Goal: Information Seeking & Learning: Learn about a topic

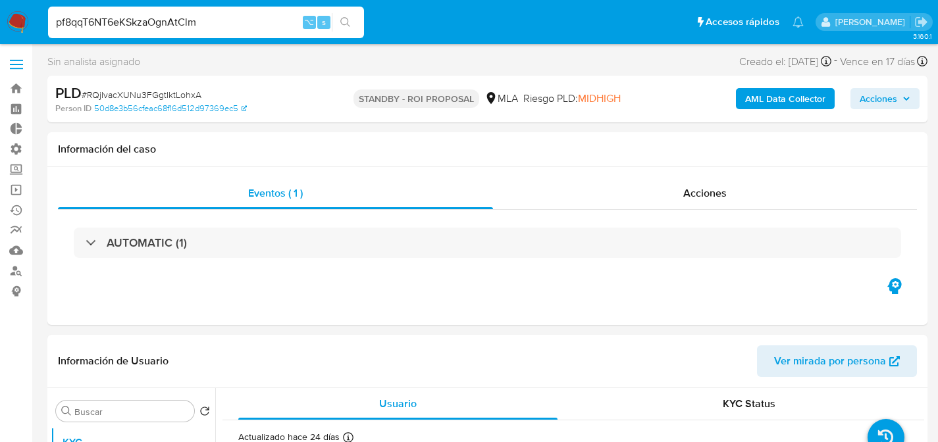
select select "10"
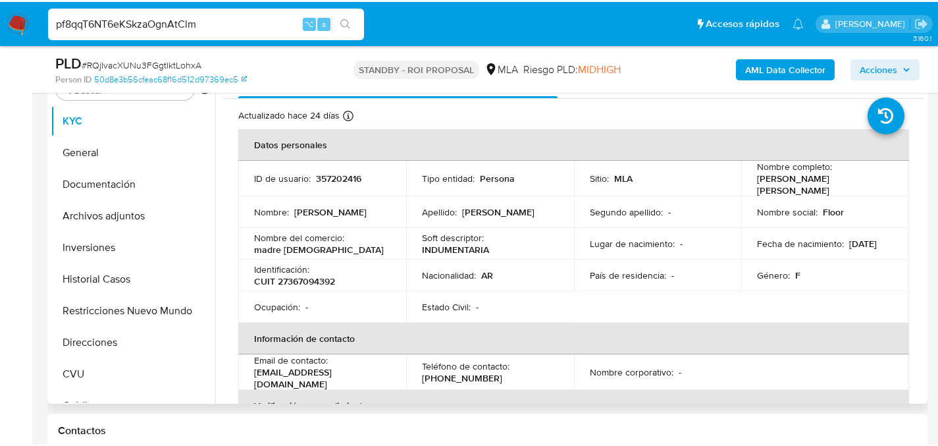
scroll to position [241, 0]
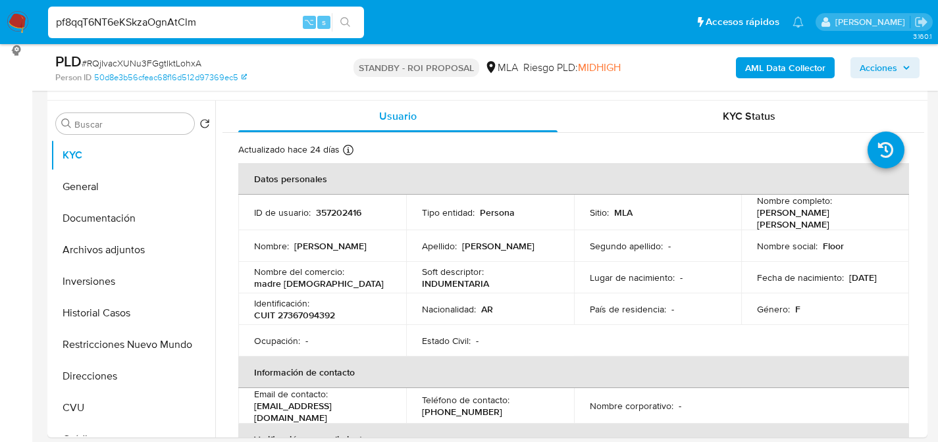
click at [327, 64] on div "PLD # RQjIvacXUNu3FGgtIktLohxA" at bounding box center [196, 62] width 283 height 20
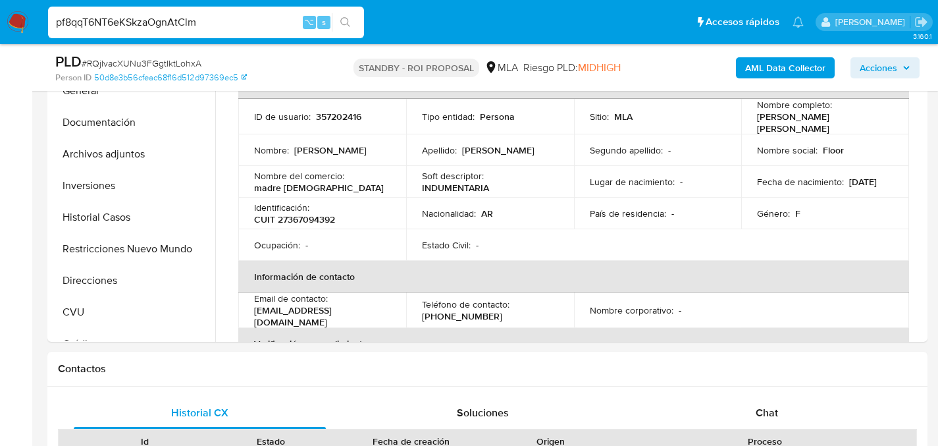
scroll to position [340, 0]
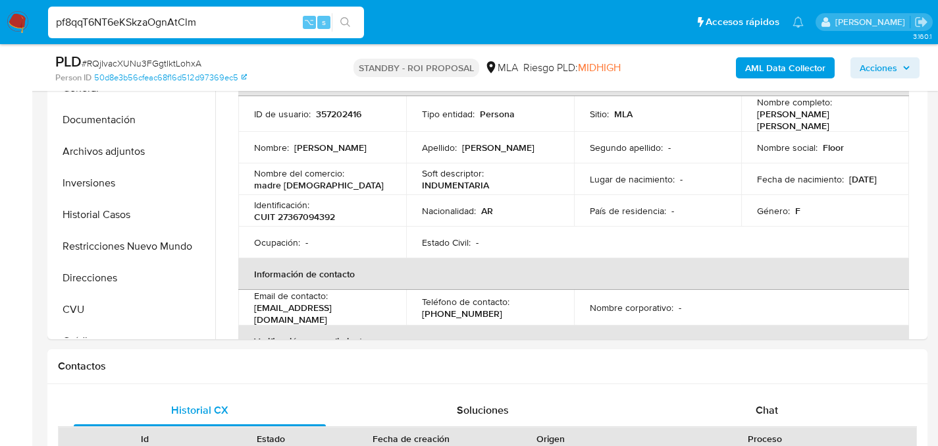
drag, startPoint x: 184, startPoint y: 11, endPoint x: 194, endPoint y: 28, distance: 18.9
click at [192, 22] on div "pf8qqT6NT6eKSkzaOgnAtClm ⌥ s" at bounding box center [206, 23] width 316 height 32
click at [194, 28] on input "pf8qqT6NT6eKSkzaOgnAtClm" at bounding box center [206, 22] width 316 height 17
paste input "Tiu0uDG5iJgj4eqpKJvJ5of"
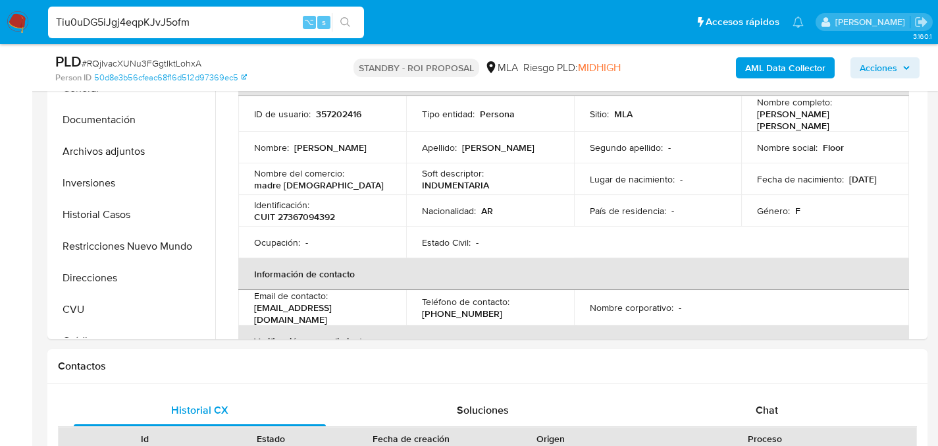
type input "Tiu0uDG5iJgj4eqpKJvJ5ofm"
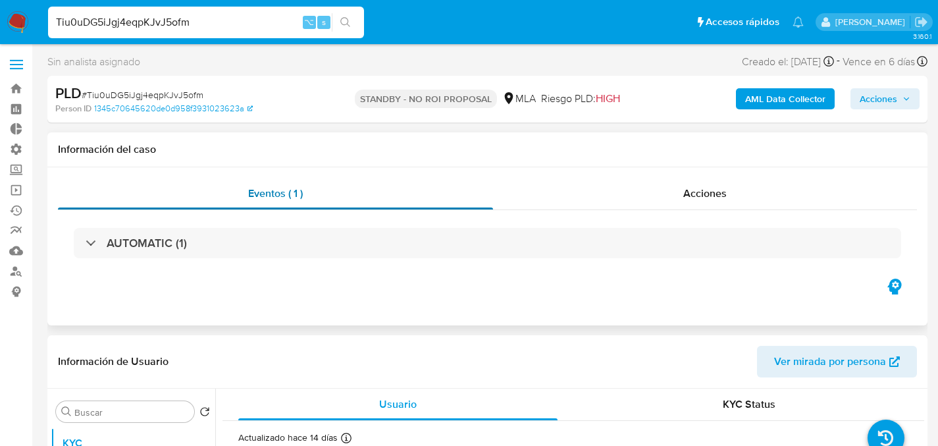
select select "10"
click at [326, 79] on div "PLD # Tiu0uDG5iJgj4eqpKJvJ5ofm Person ID 1345c70645620de0d958f3931023623a STAND…" at bounding box center [487, 99] width 880 height 47
click at [207, 18] on input "Tiu0uDG5iJgj4eqpKJvJ5ofm" at bounding box center [206, 22] width 316 height 17
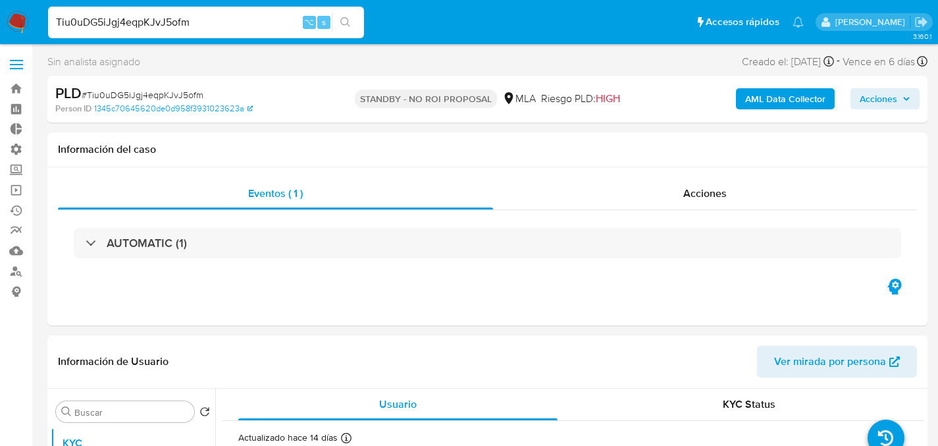
click at [153, 36] on div "Tiu0uDG5iJgj4eqpKJvJ5ofm ⌥ s" at bounding box center [206, 23] width 316 height 32
click at [157, 28] on input "Tiu0uDG5iJgj4eqpKJvJ5ofm" at bounding box center [206, 22] width 316 height 17
paste input "Ikn6WkXAbEkguiATpvhtpUNt"
type input "Ikn6WkXAbEkguiATpvhtpUNt"
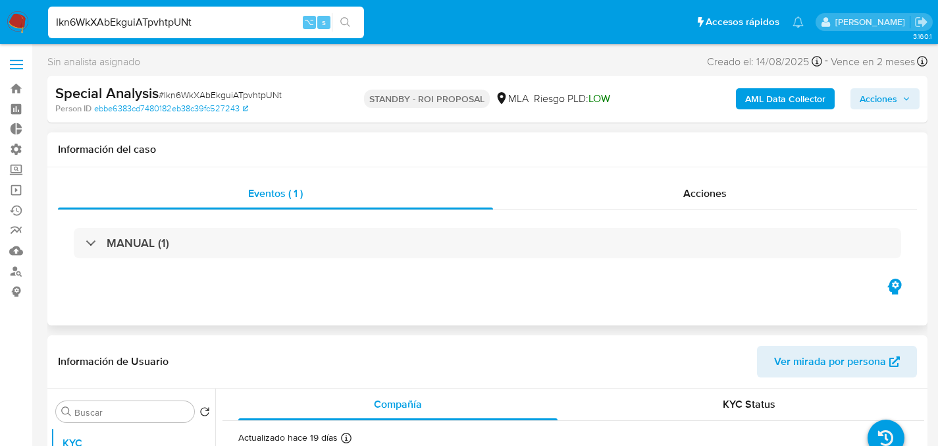
select select "10"
click at [167, 26] on input "Ikn6WkXAbEkguiATpvhtpUNt" at bounding box center [206, 22] width 316 height 17
paste input "PuAWJvAFFeewlSvEQnYUBfgk"
type input "PuAWJvAFFeewlSvEQnYUBfgk"
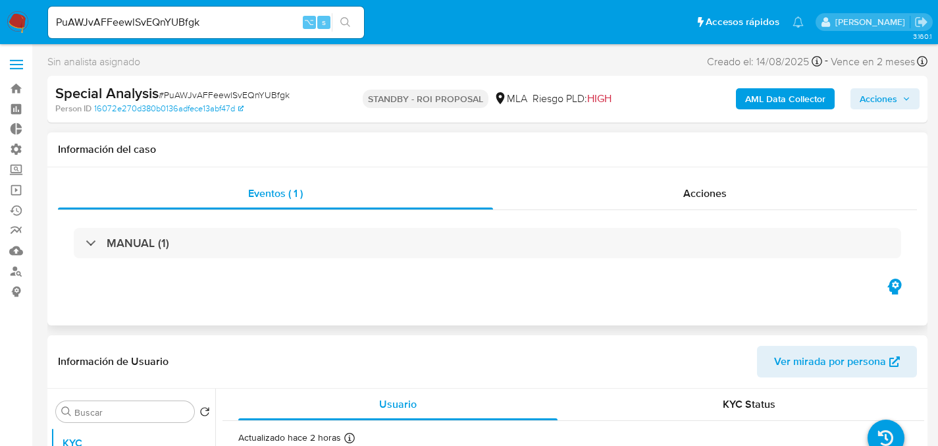
click at [313, 140] on div "Información del caso" at bounding box center [487, 149] width 880 height 35
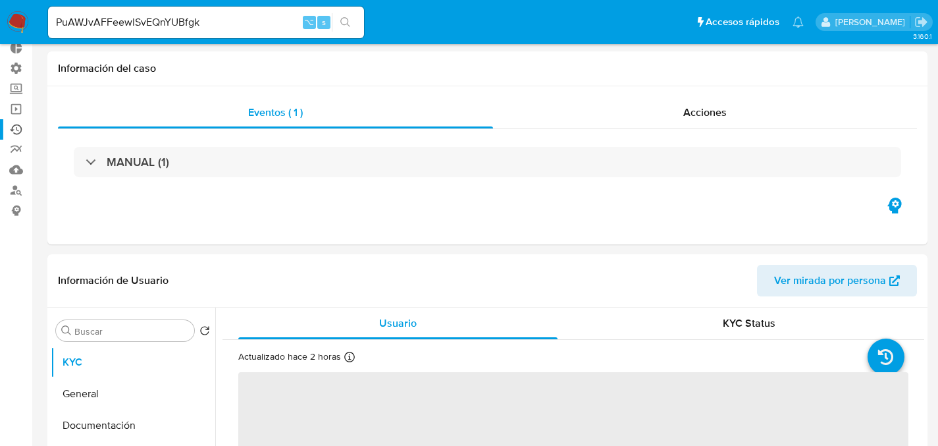
select select "10"
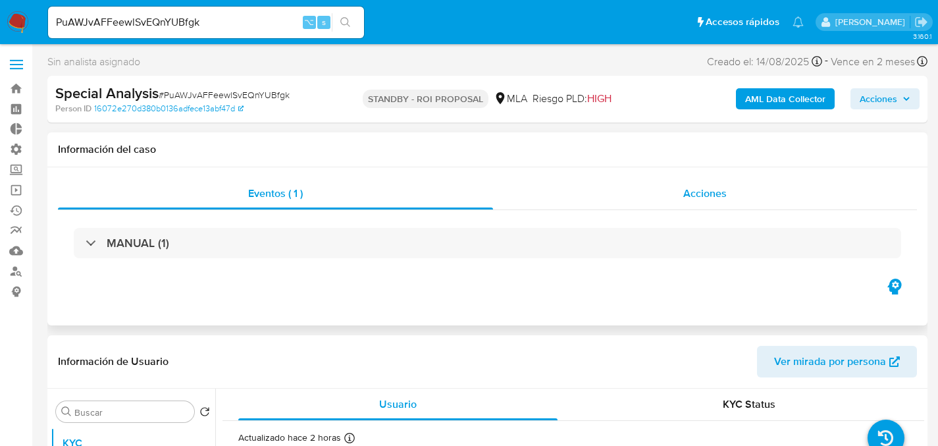
click at [581, 190] on div "Acciones" at bounding box center [705, 194] width 424 height 32
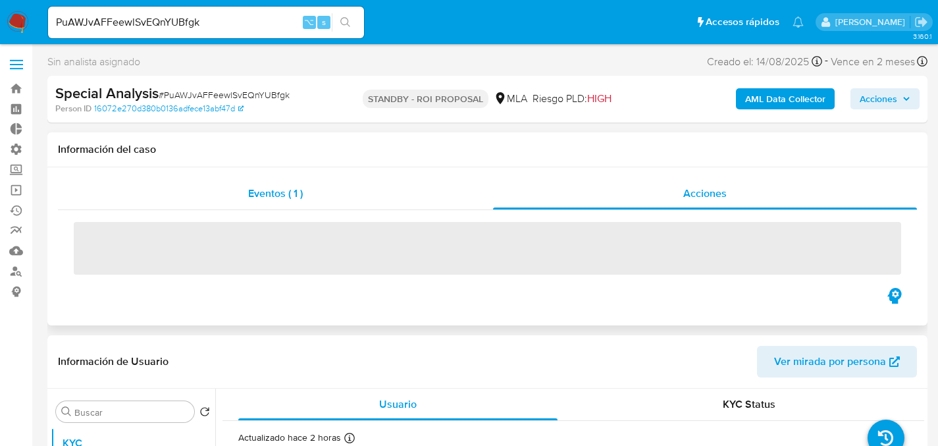
click at [254, 197] on span "Eventos ( 1 )" at bounding box center [275, 193] width 55 height 15
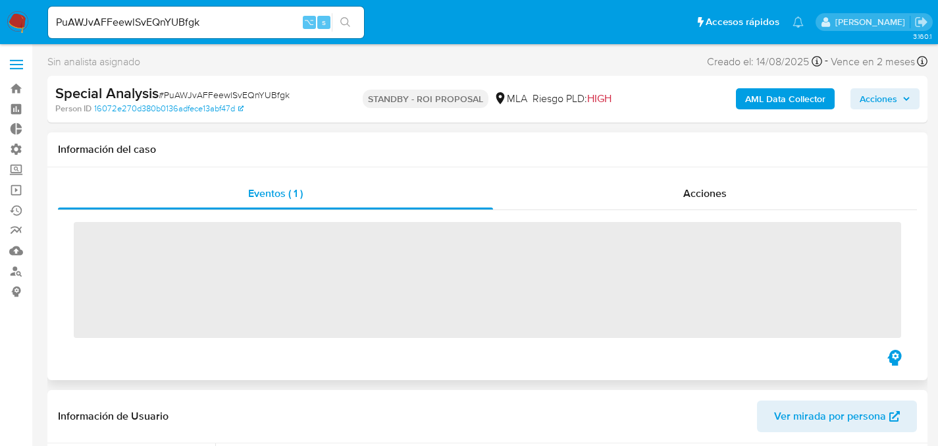
click at [147, 234] on span "‌" at bounding box center [487, 280] width 827 height 116
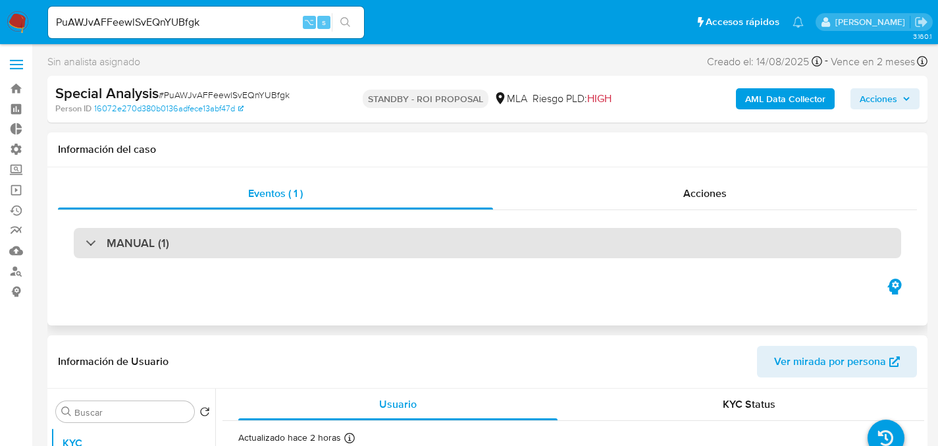
click at [80, 236] on div "MANUAL (1)" at bounding box center [487, 243] width 827 height 30
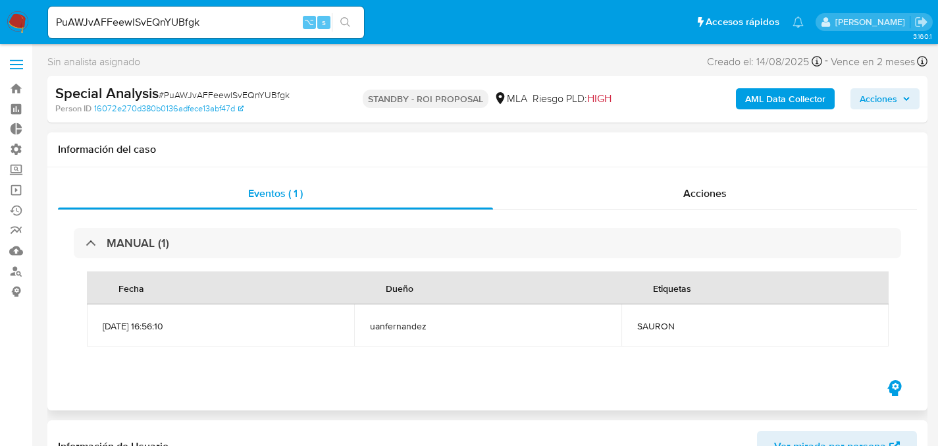
click at [119, 223] on div "MANUAL (1) Fecha Dueño Etiquetas 14/08/2025 16:56:10 uanfernandez SAURON" at bounding box center [487, 293] width 859 height 167
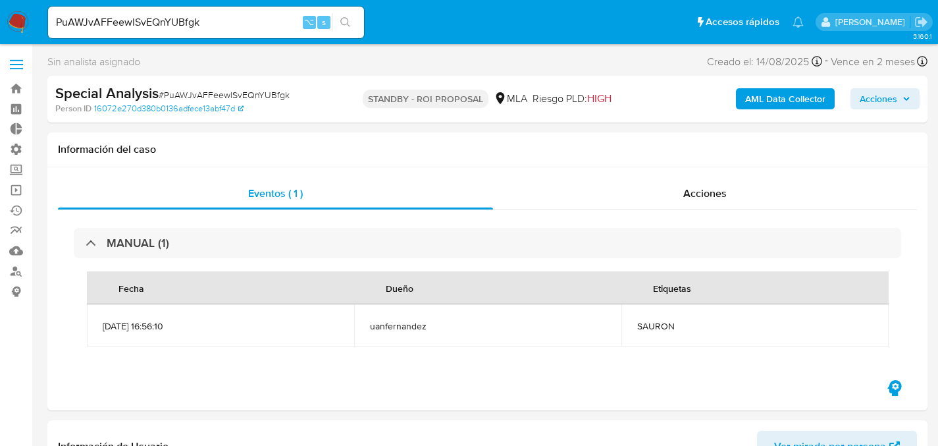
click at [205, 28] on input "PuAWJvAFFeewlSvEQnYUBfgk" at bounding box center [206, 22] width 316 height 17
paste input "Ikn6WkXAbEkguiATpvhtpUNt"
type input "Ikn6WkXAbEkguiATpvhtpUNt"
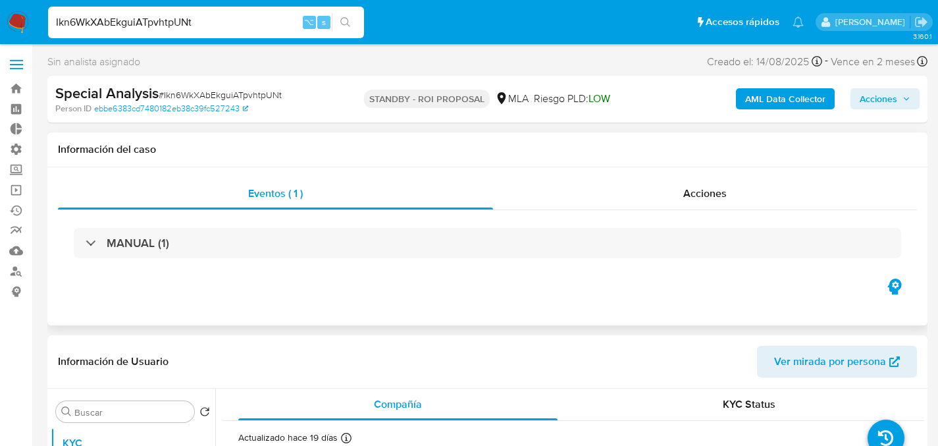
select select "10"
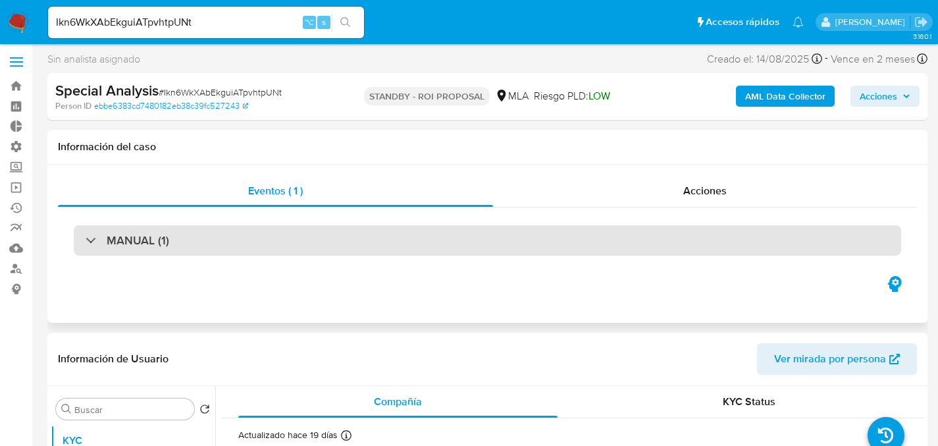
click at [138, 244] on h3 "MANUAL (1)" at bounding box center [138, 240] width 63 height 14
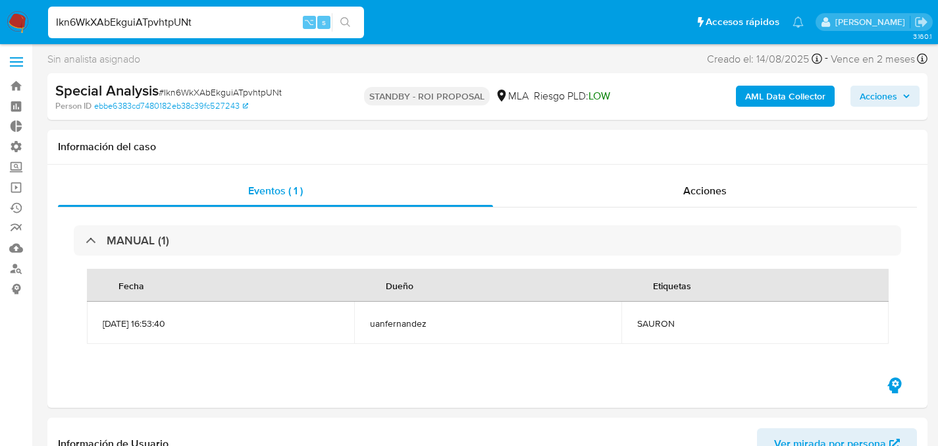
click at [147, 26] on input "Ikn6WkXAbEkguiATpvhtpUNt" at bounding box center [206, 22] width 316 height 17
paste input "Tiu0uDG5iJgj4eqpKJvJ5ofm"
click at [147, 26] on input "Ikn6WkXAbEkguiATTiu0uDG5iJgj4eqpKJvJ5ofmpvhtpUNt" at bounding box center [206, 22] width 316 height 17
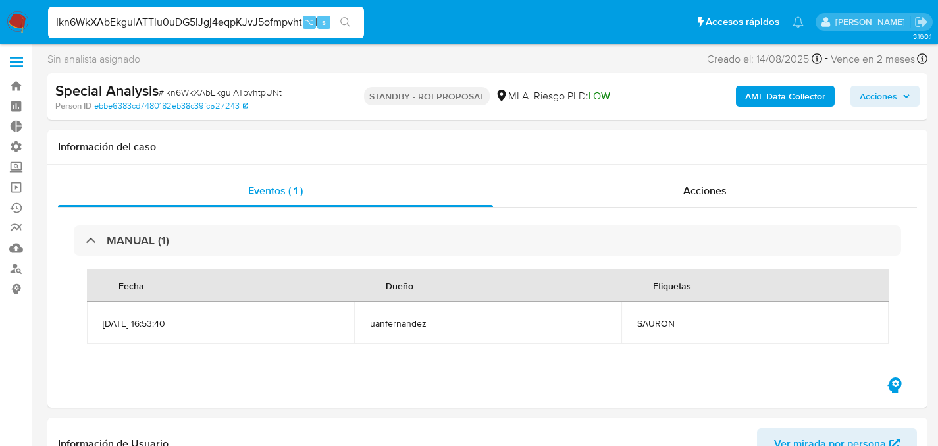
paste input "Tiu0uDG5iJgj4eqpKJvJ5ofm"
type input "Tiu0uDG5iJgj4eqpKJvJ5ofm"
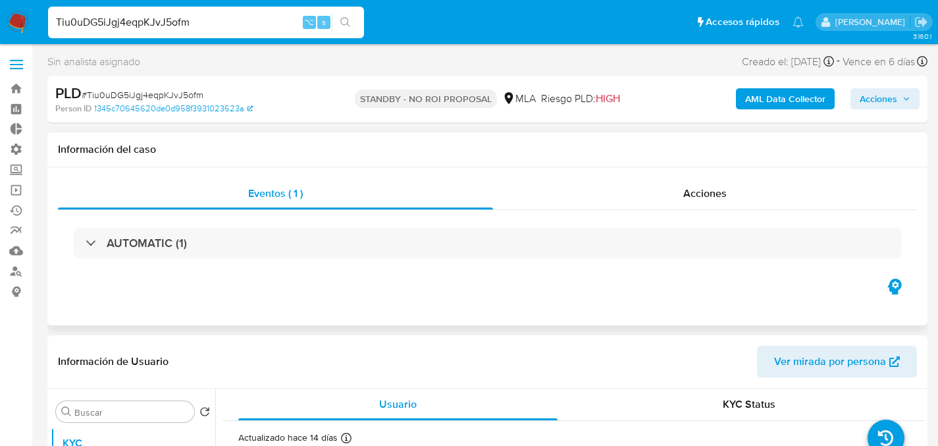
click at [447, 155] on h1 "Información del caso" at bounding box center [487, 149] width 859 height 13
select select "10"
click at [229, 17] on input "Tiu0uDG5iJgj4eqpKJvJ5ofm" at bounding box center [206, 22] width 316 height 17
paste input "EYJ07fnjrDrEcN0ZnFkTw6rw"
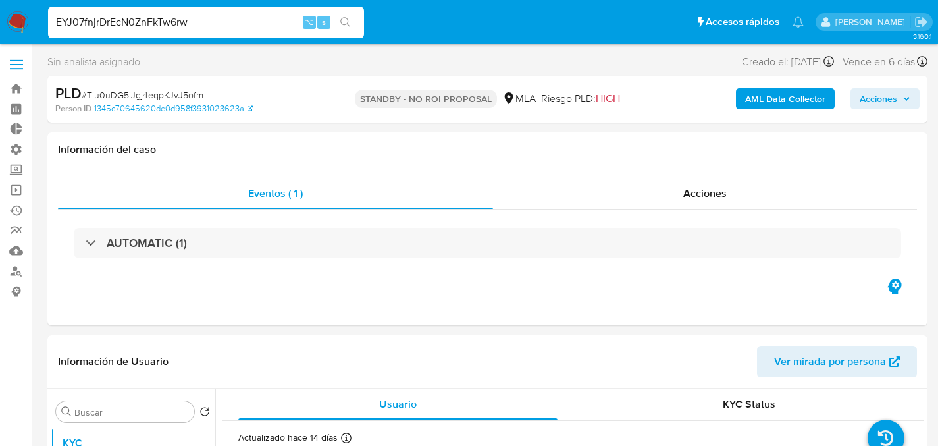
type input "EYJ07fnjrDrEcN0ZnFkTw6rw"
select select "10"
click at [217, 24] on input "EYJ07fnjrDrEcN0ZnFkTw6rw" at bounding box center [206, 22] width 316 height 17
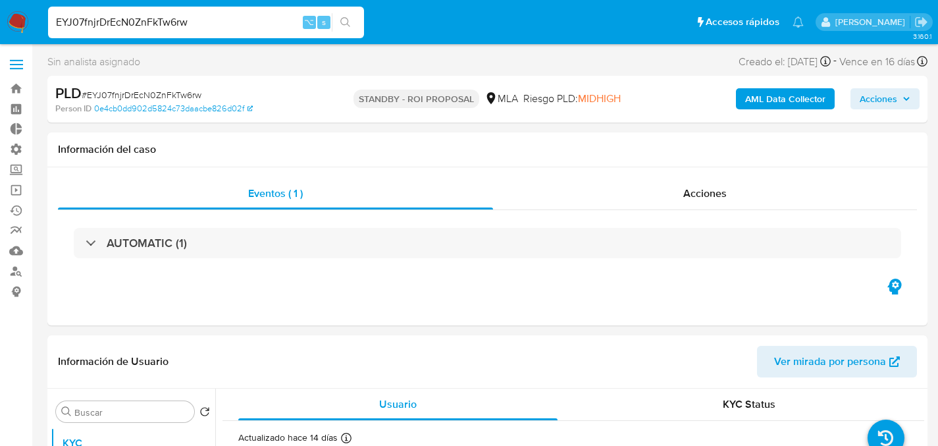
paste input "pN5ertNQ6iHNtVPvDhHTHNVR"
type input "pN5ertNQ6iHNtVPvDhHTHNVR"
select select "10"
drag, startPoint x: 122, startPoint y: 169, endPoint x: 106, endPoint y: 228, distance: 60.7
click at [122, 173] on div "Eventos ( 1 ) Acciones MANUAL (1)" at bounding box center [487, 246] width 880 height 158
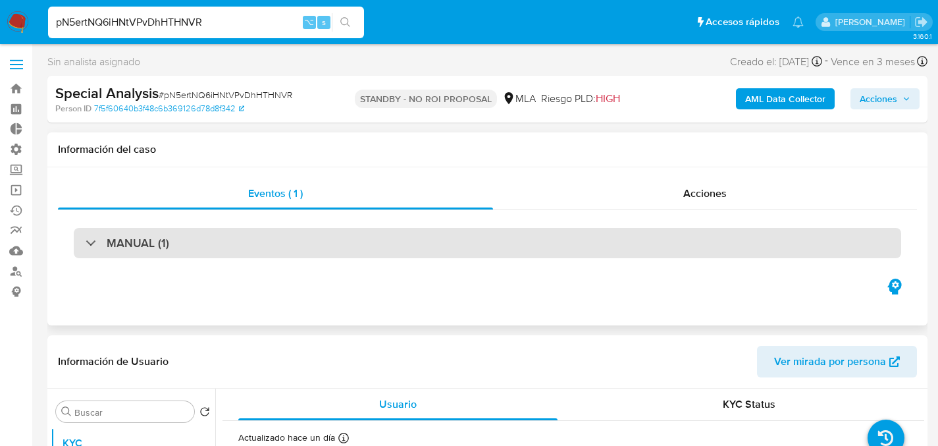
click at [106, 228] on div "MANUAL (1)" at bounding box center [487, 243] width 859 height 66
click at [110, 236] on h3 "MANUAL (1)" at bounding box center [138, 243] width 63 height 14
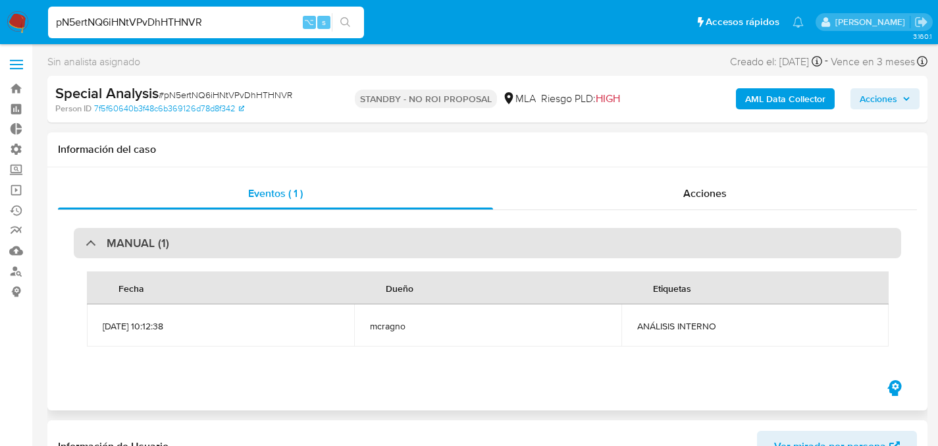
click at [109, 239] on h3 "MANUAL (1)" at bounding box center [138, 243] width 63 height 14
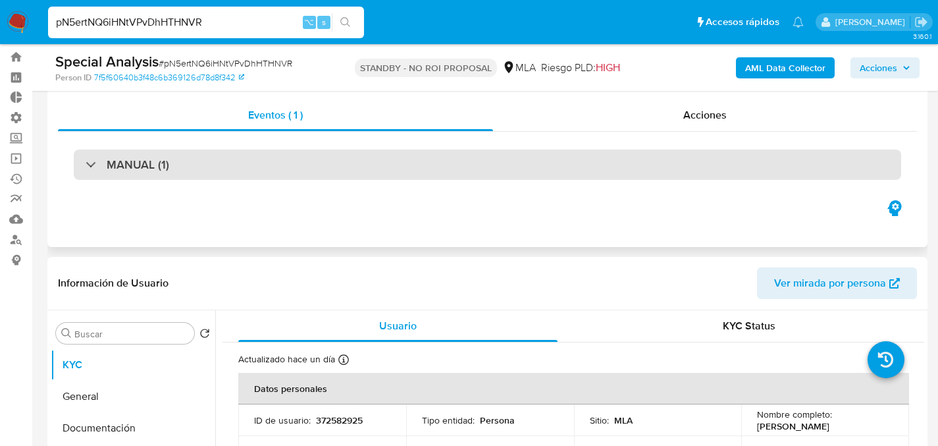
scroll to position [31, 0]
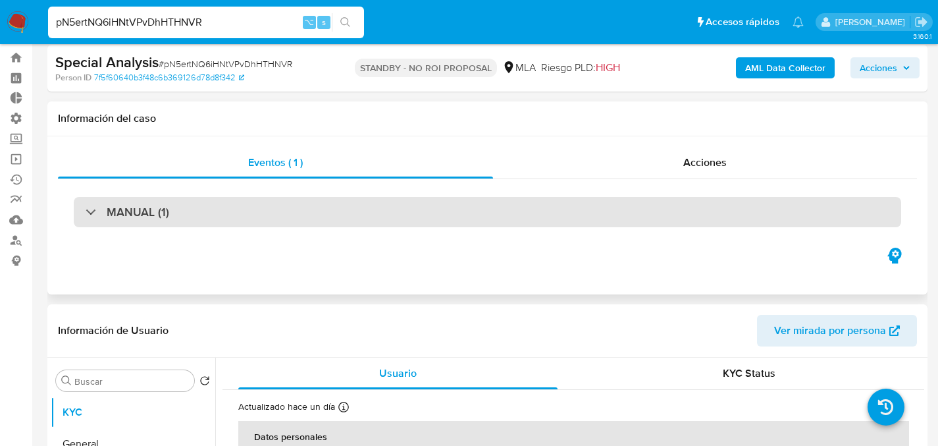
click at [126, 205] on h3 "MANUAL (1)" at bounding box center [138, 212] width 63 height 14
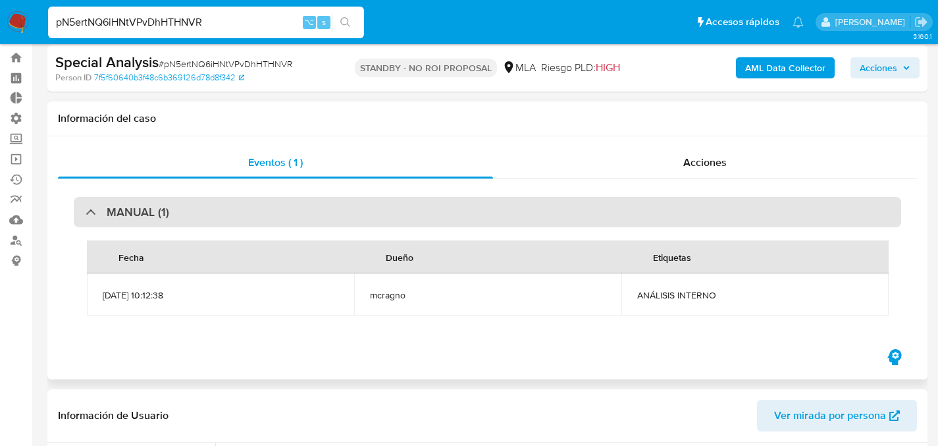
click at [122, 208] on h3 "MANUAL (1)" at bounding box center [138, 212] width 63 height 14
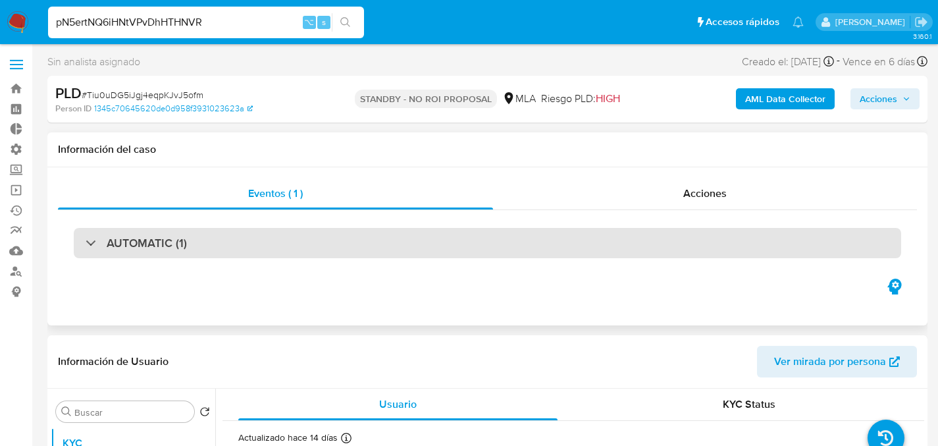
select select "10"
click at [155, 248] on h3 "AUTOMATIC (1)" at bounding box center [147, 243] width 80 height 14
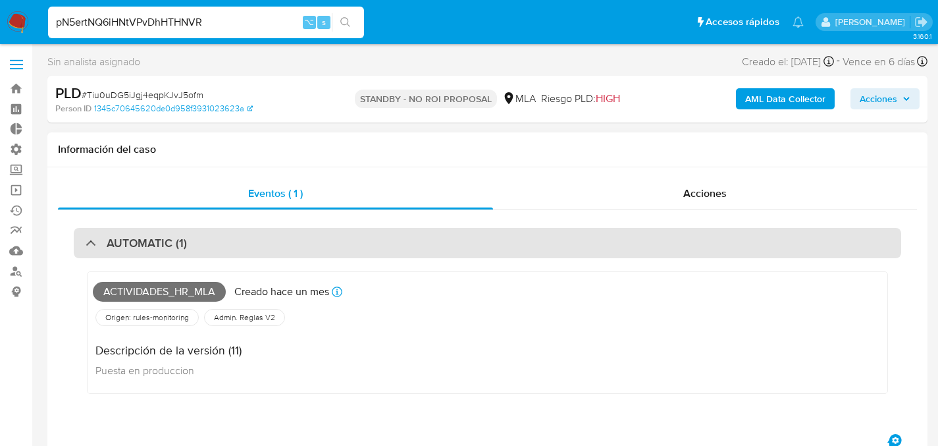
click at [155, 248] on h3 "AUTOMATIC (1)" at bounding box center [147, 243] width 80 height 14
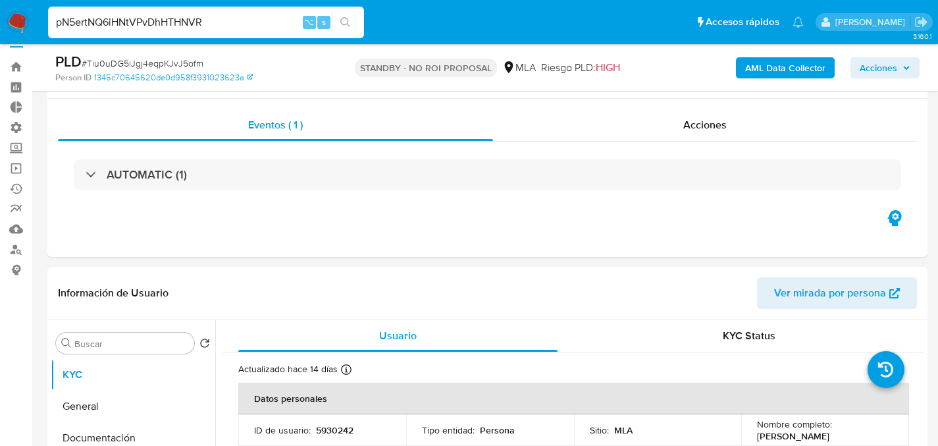
scroll to position [180, 0]
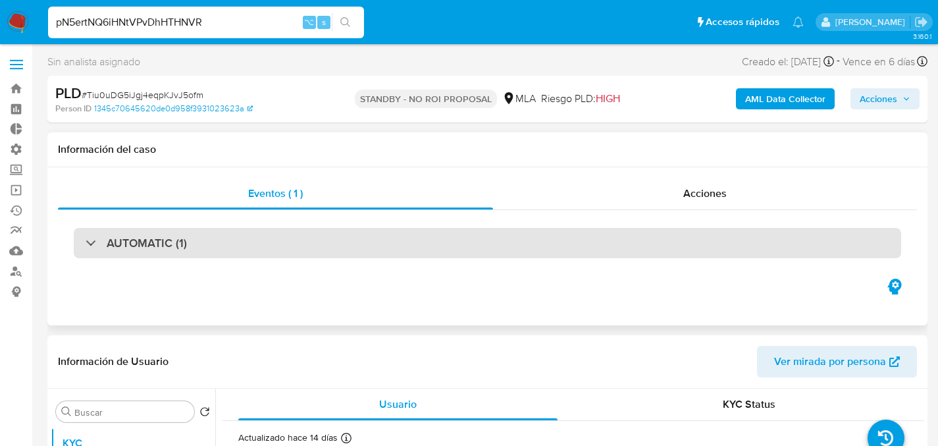
click at [172, 229] on div "AUTOMATIC (1)" at bounding box center [487, 243] width 827 height 30
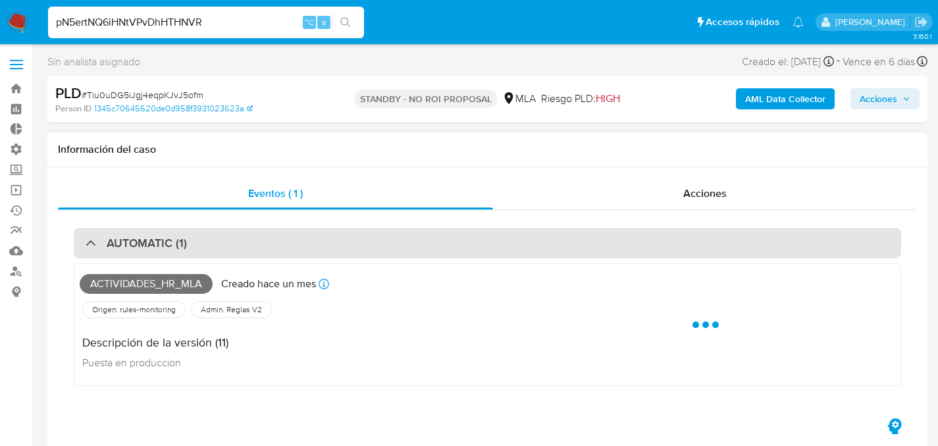
click at [169, 238] on h3 "AUTOMATIC (1)" at bounding box center [147, 243] width 80 height 14
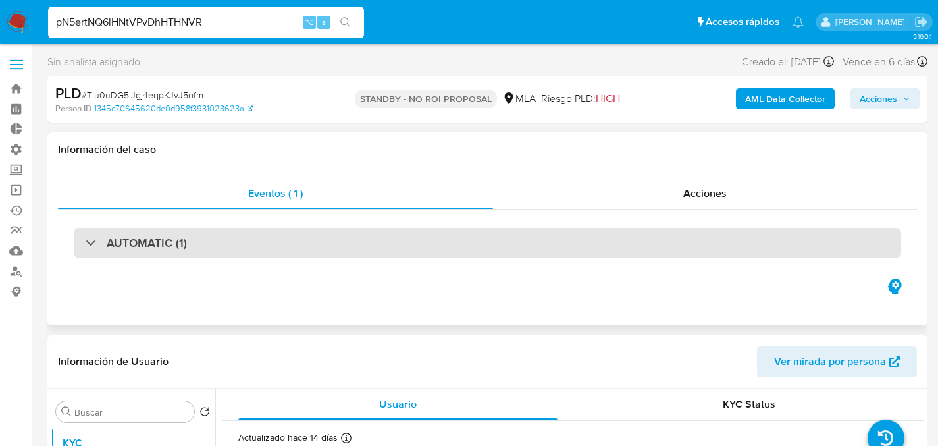
select select "10"
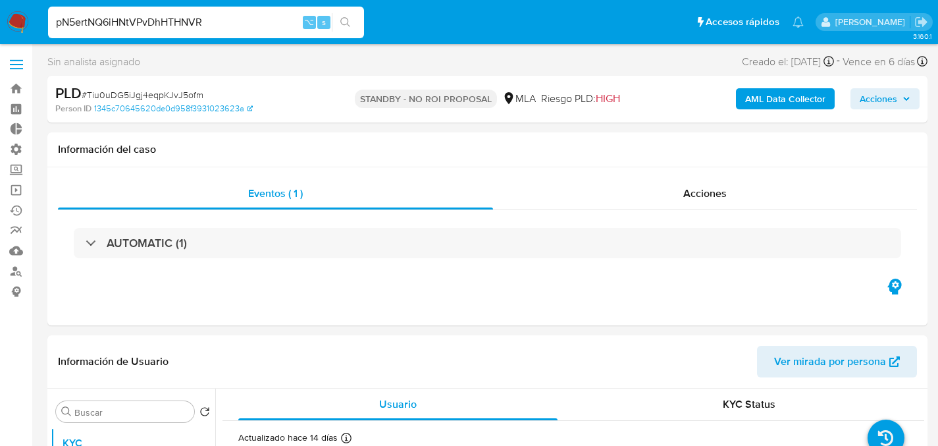
click at [194, 31] on div "pN5ertNQ6iHNtVPvDhHTHNVR ⌥ s" at bounding box center [206, 23] width 316 height 32
click at [205, 16] on input "pN5ertNQ6iHNtVPvDhHTHNVR" at bounding box center [206, 22] width 316 height 17
paste input "Tiu0uDG5iJgj4eqpKJvJ5ofm"
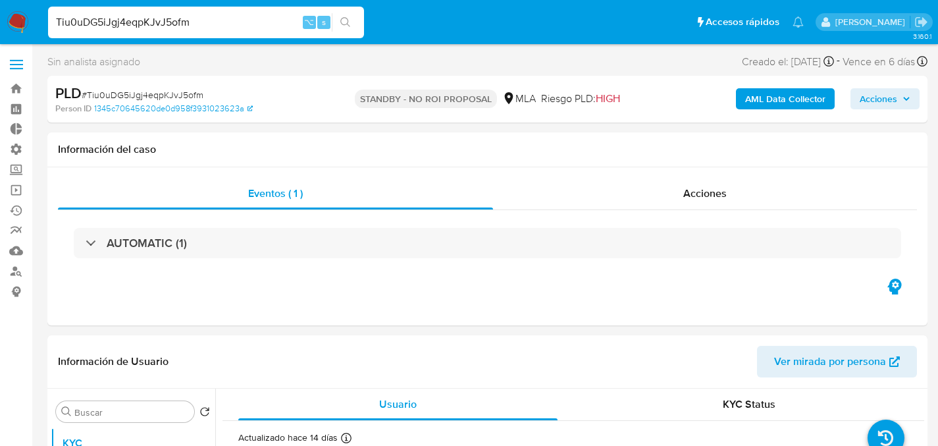
type input "Tiu0uDG5iJgj4eqpKJvJ5ofm"
click at [251, 18] on input "Tiu0uDG5iJgj4eqpKJvJ5ofm" at bounding box center [206, 22] width 316 height 17
click at [17, 192] on link "Operaciones masivas" at bounding box center [78, 190] width 157 height 20
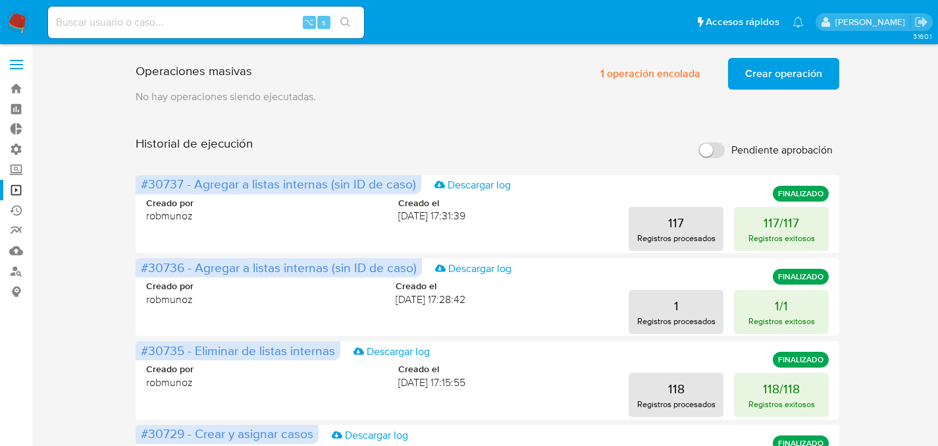
click at [833, 64] on button "Crear operación" at bounding box center [783, 74] width 111 height 32
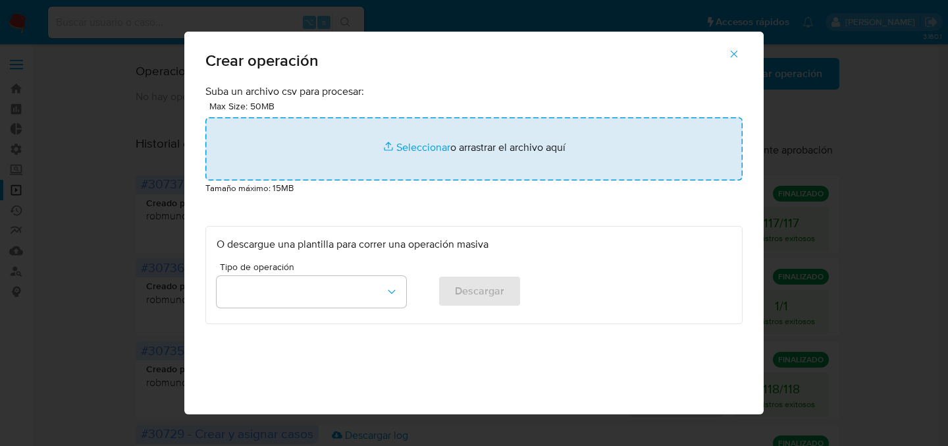
click at [417, 148] on input "file" at bounding box center [473, 148] width 537 height 63
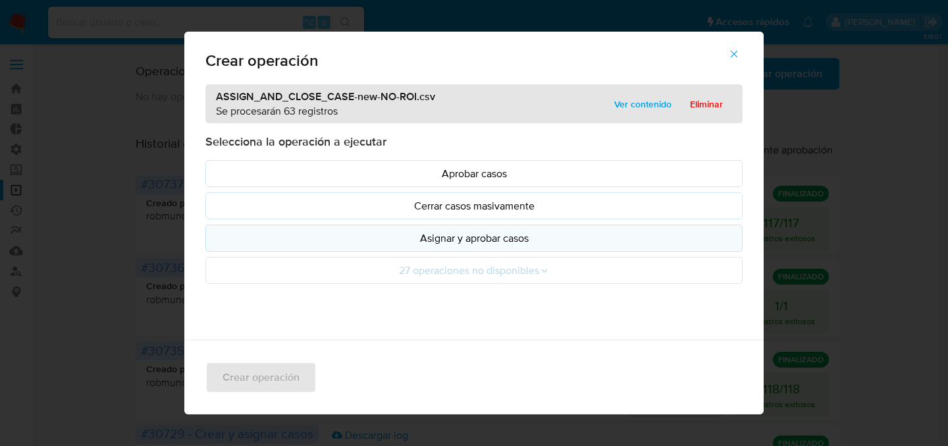
click at [537, 242] on p "Asignar y aprobar casos" at bounding box center [474, 237] width 515 height 15
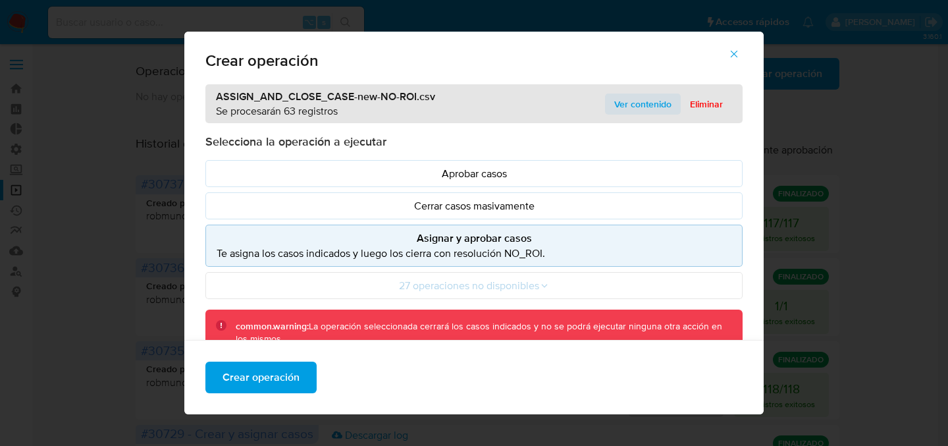
click at [636, 109] on span "Ver contenido" at bounding box center [642, 104] width 57 height 18
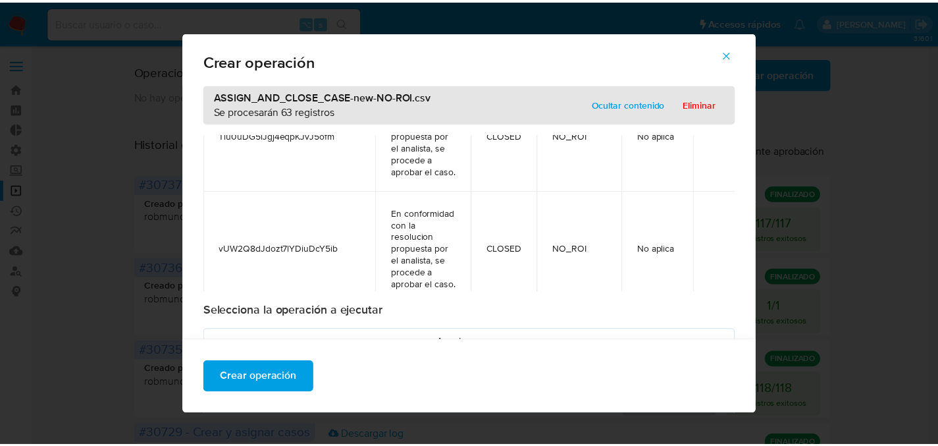
scroll to position [652, 0]
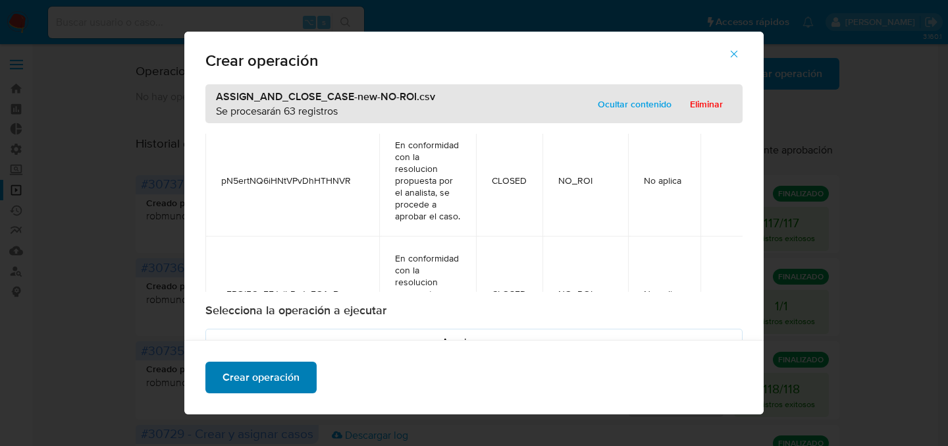
click at [251, 378] on span "Crear operación" at bounding box center [260, 377] width 77 height 29
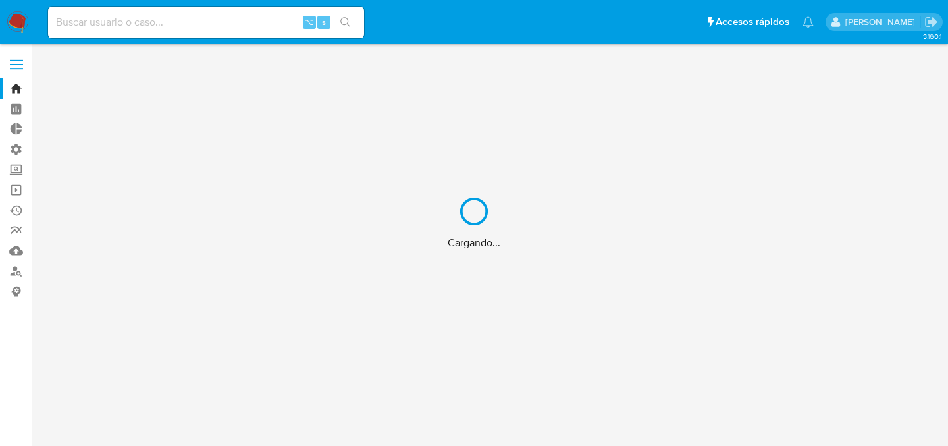
click at [150, 15] on div "Cargando..." at bounding box center [474, 223] width 948 height 446
click at [160, 20] on div "Cargando..." at bounding box center [474, 223] width 948 height 446
click at [173, 24] on div "Cargando..." at bounding box center [474, 223] width 948 height 446
click at [203, 27] on div "Cargando..." at bounding box center [474, 223] width 948 height 446
click at [183, 24] on div "Cargando..." at bounding box center [474, 223] width 948 height 446
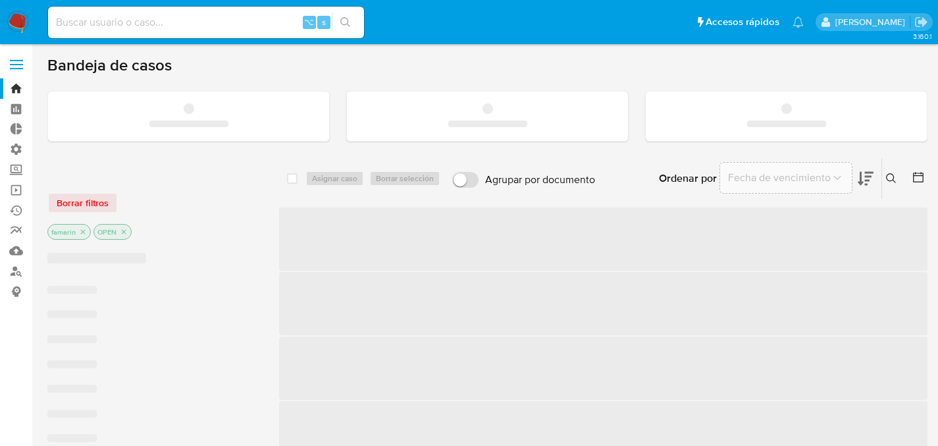
click at [136, 19] on input at bounding box center [206, 22] width 316 height 17
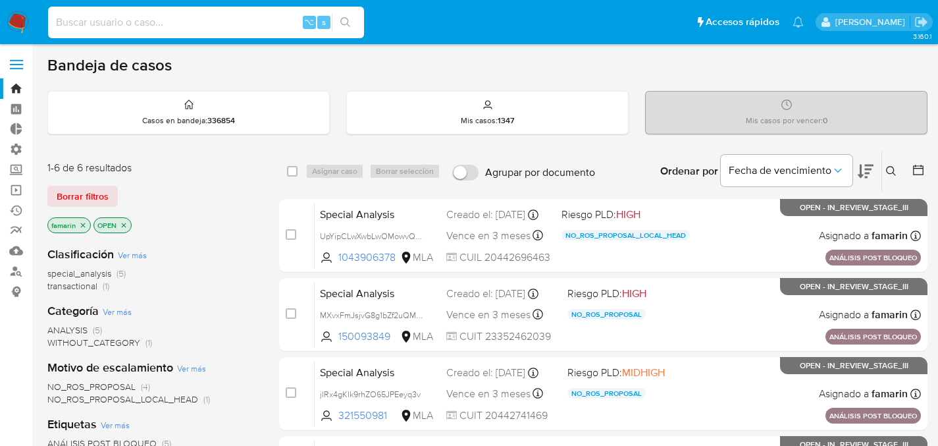
paste input "1769150123"
type input "1769150123"
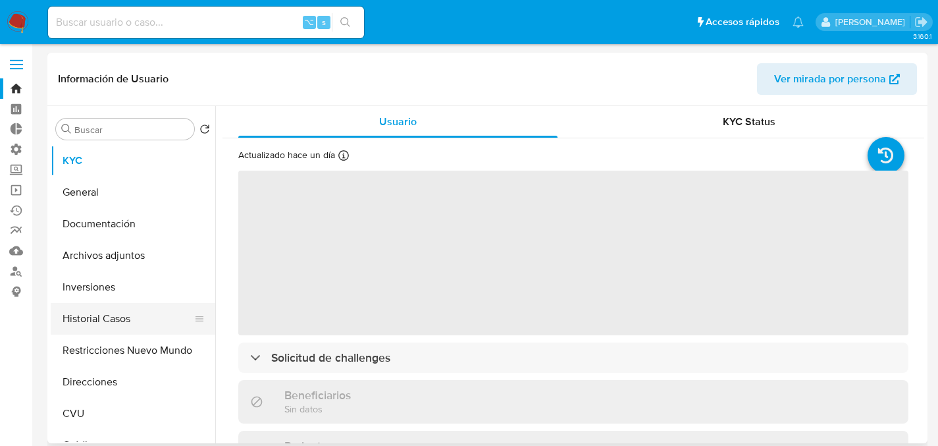
click at [52, 313] on button "Historial Casos" at bounding box center [128, 319] width 154 height 32
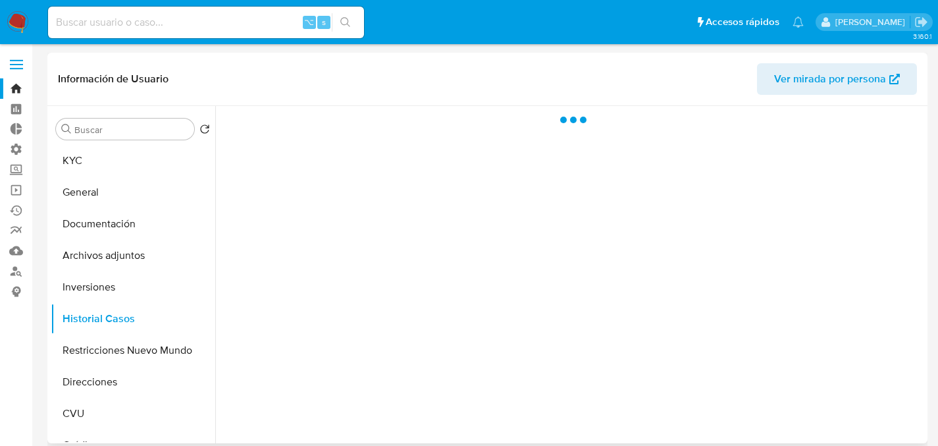
select select "10"
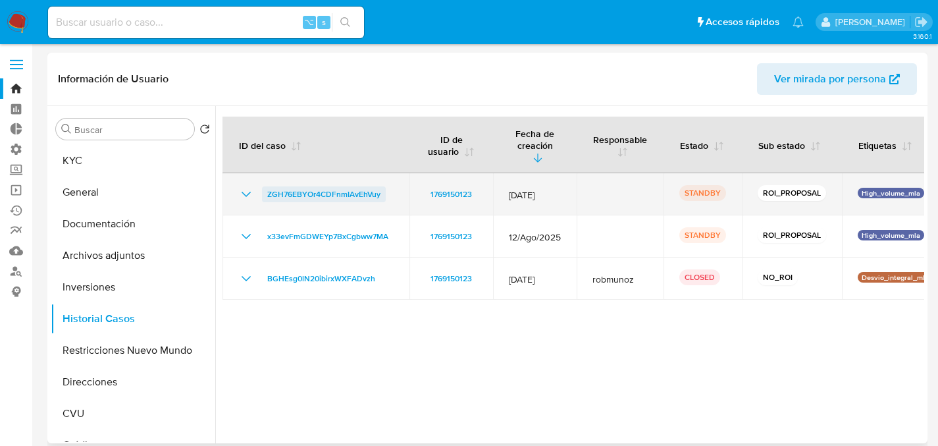
click at [314, 188] on span "ZGH76EBYOr4CDFnmIAvEhVuy" at bounding box center [323, 194] width 113 height 16
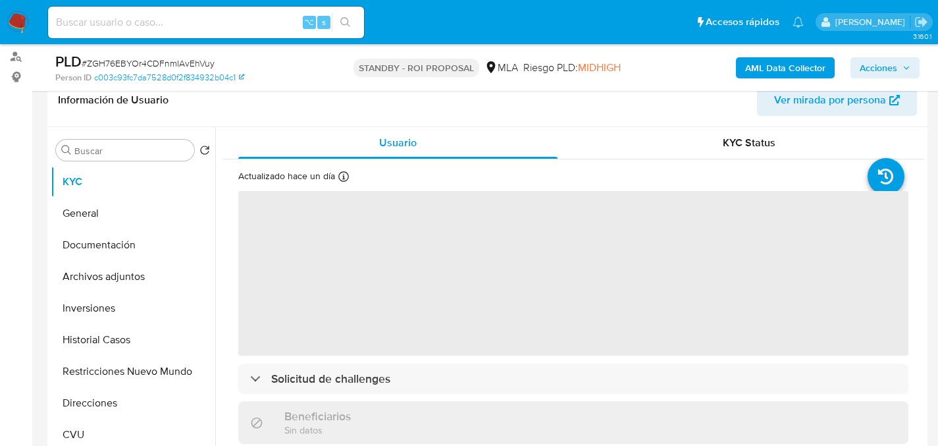
select select "10"
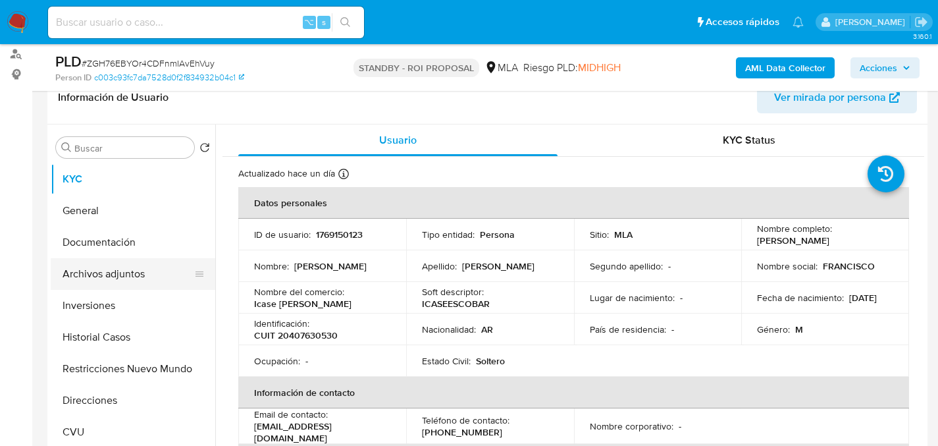
click at [109, 279] on button "Archivos adjuntos" at bounding box center [128, 274] width 154 height 32
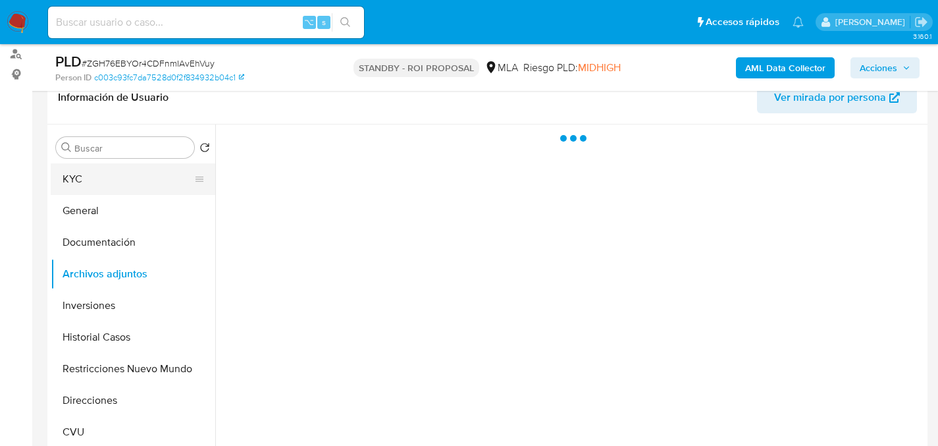
click at [78, 164] on button "KYC" at bounding box center [128, 179] width 154 height 32
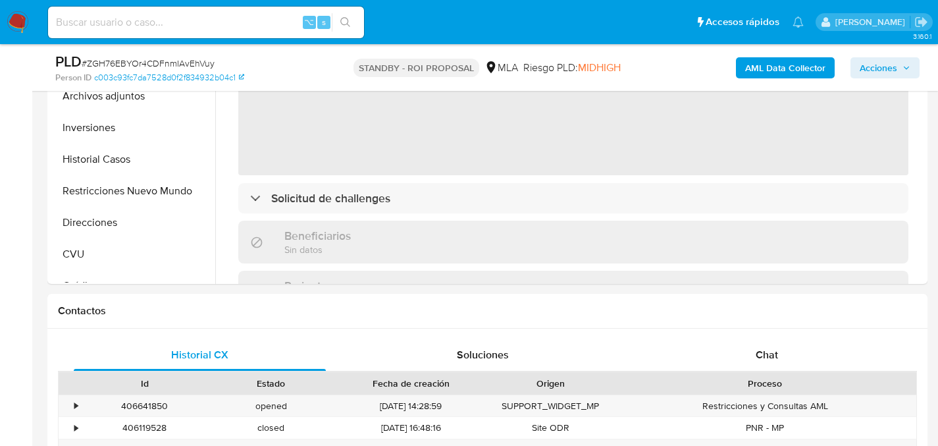
scroll to position [482, 0]
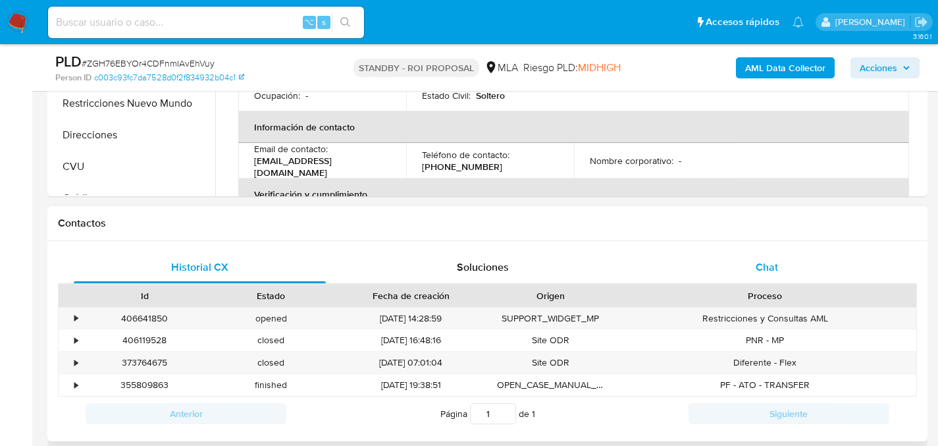
click at [778, 269] on div "Chat" at bounding box center [766, 267] width 252 height 32
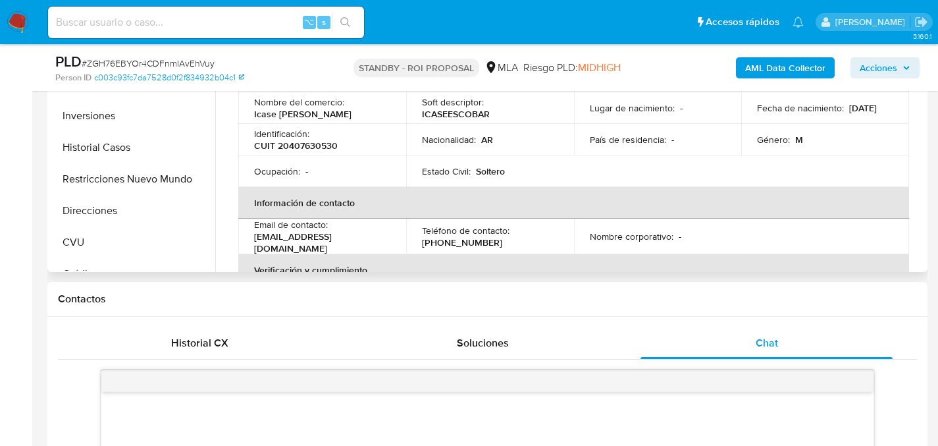
scroll to position [140, 0]
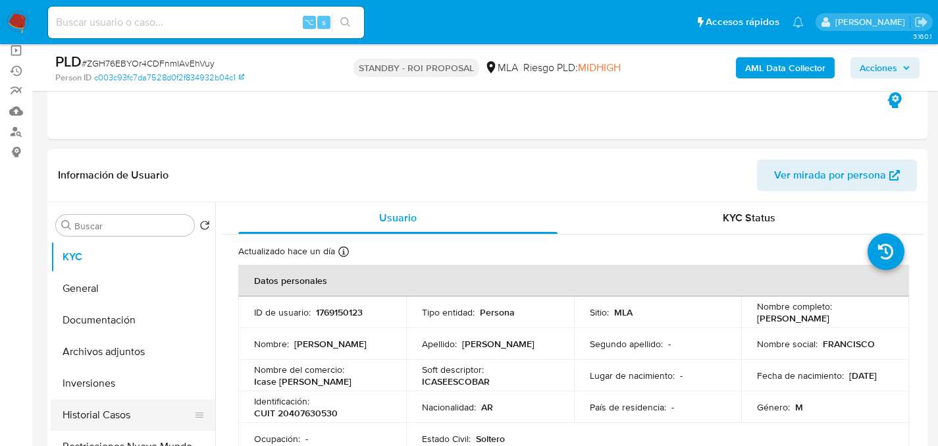
click at [100, 405] on button "Historial Casos" at bounding box center [128, 415] width 154 height 32
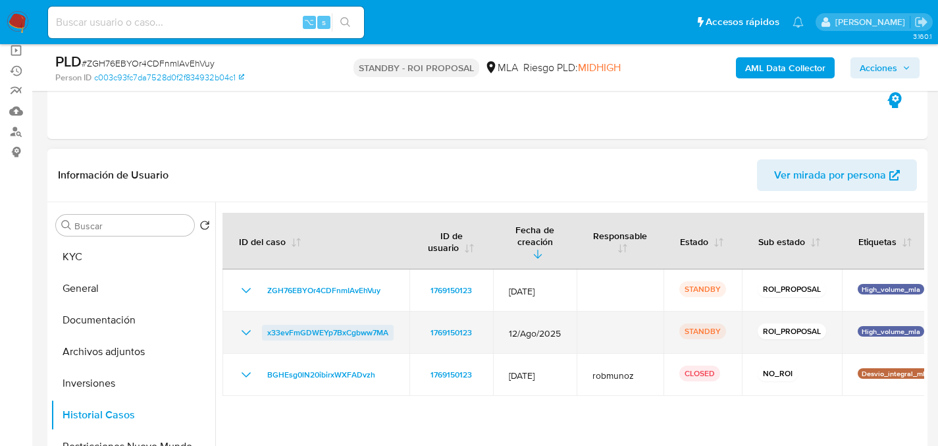
click at [288, 324] on span "x33evFmGDWEYp7BxCgbww7MA" at bounding box center [327, 332] width 121 height 16
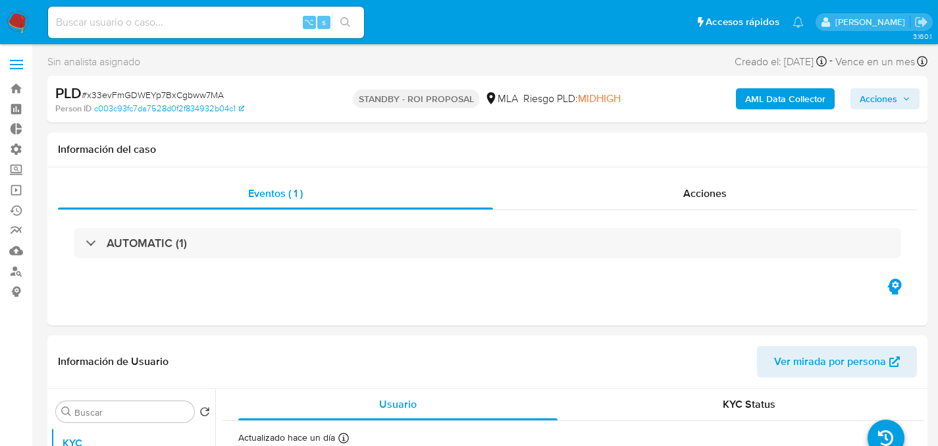
select select "10"
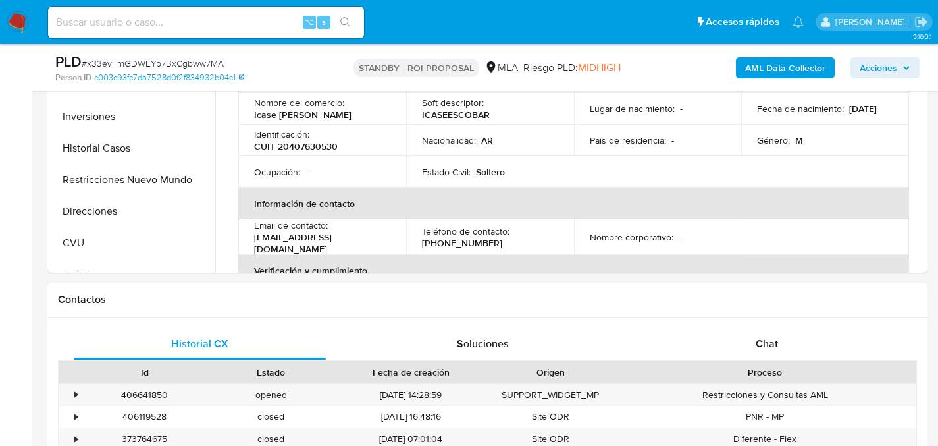
scroll to position [594, 0]
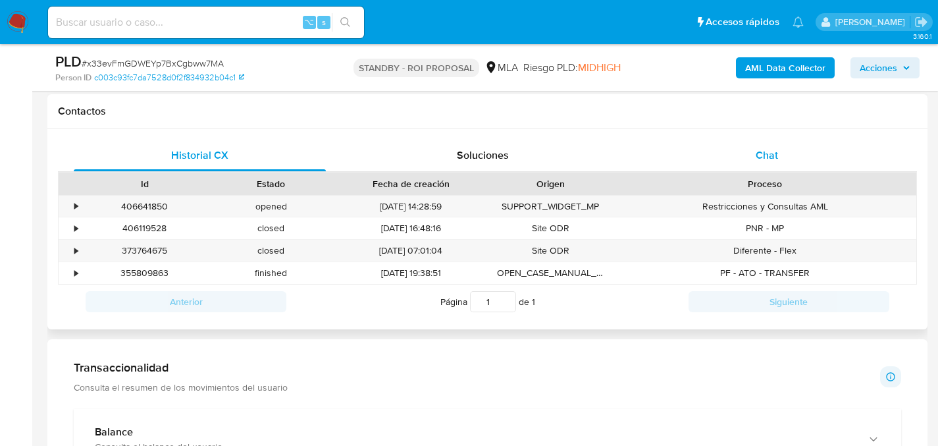
click at [740, 140] on div "Chat" at bounding box center [766, 156] width 252 height 32
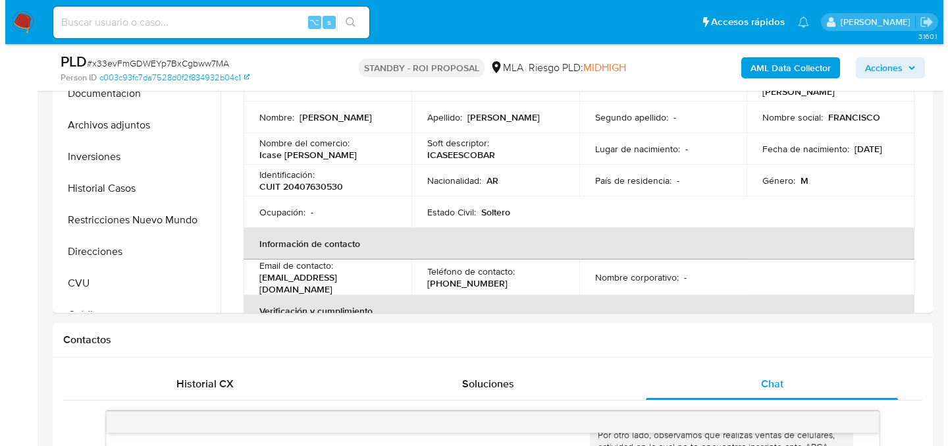
scroll to position [252, 0]
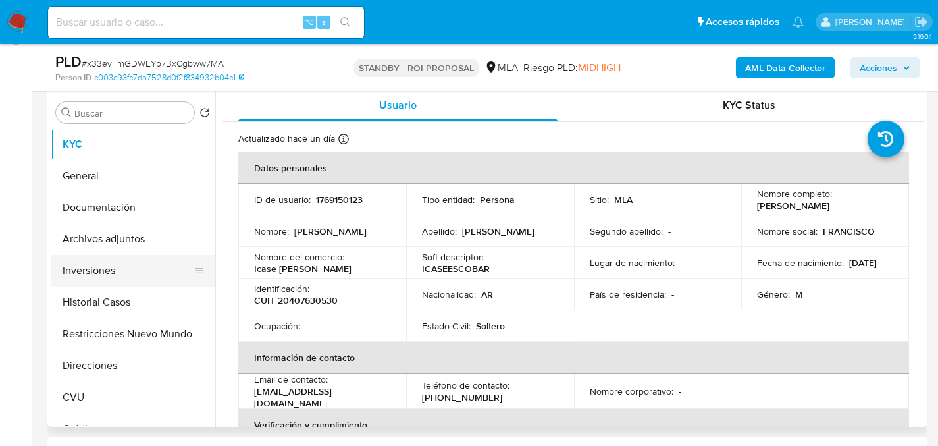
click at [95, 263] on button "Inversiones" at bounding box center [128, 271] width 154 height 32
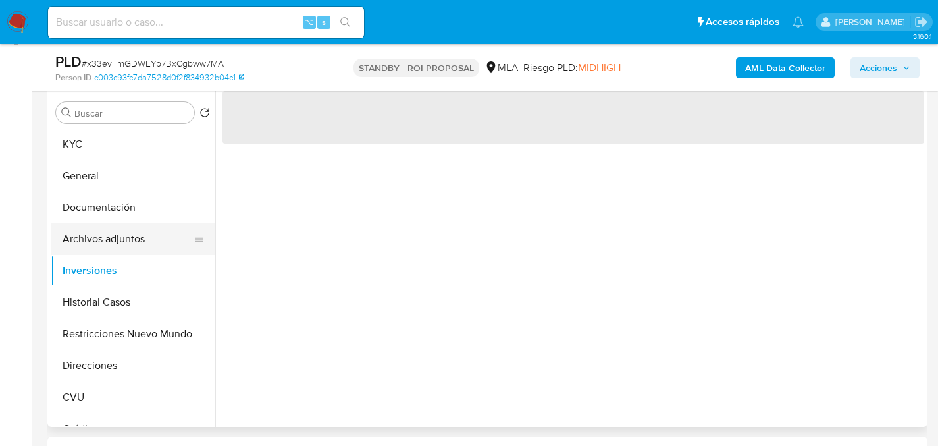
click at [105, 246] on button "Archivos adjuntos" at bounding box center [128, 239] width 154 height 32
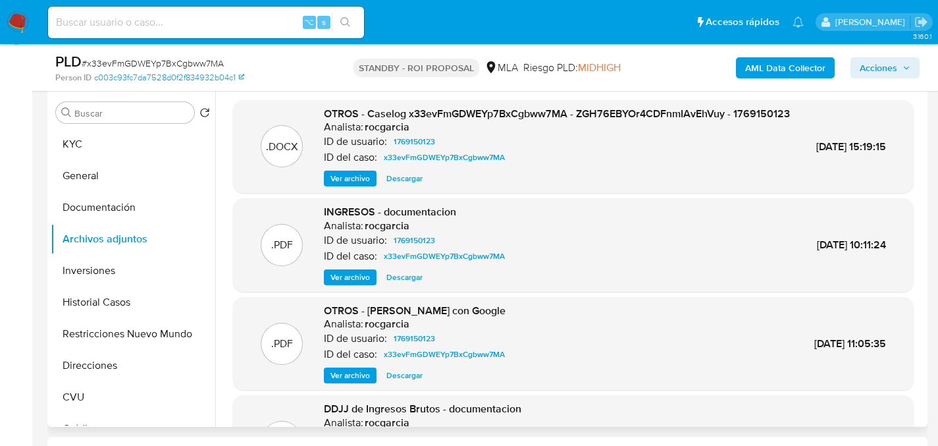
click at [353, 185] on span "Ver archivo" at bounding box center [349, 178] width 39 height 13
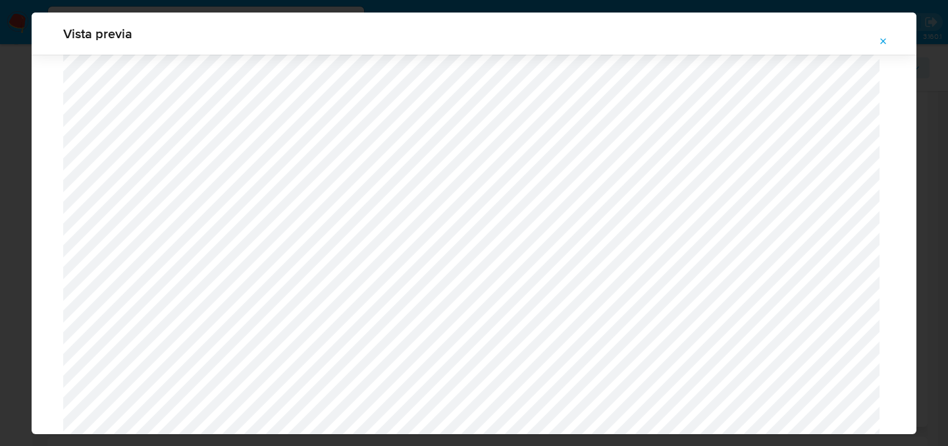
scroll to position [147, 0]
click at [10, 203] on div "Vista previa" at bounding box center [474, 223] width 948 height 446
drag, startPoint x: 872, startPoint y: 38, endPoint x: 898, endPoint y: 41, distance: 26.5
click at [875, 37] on button "Attachment preview" at bounding box center [883, 41] width 29 height 21
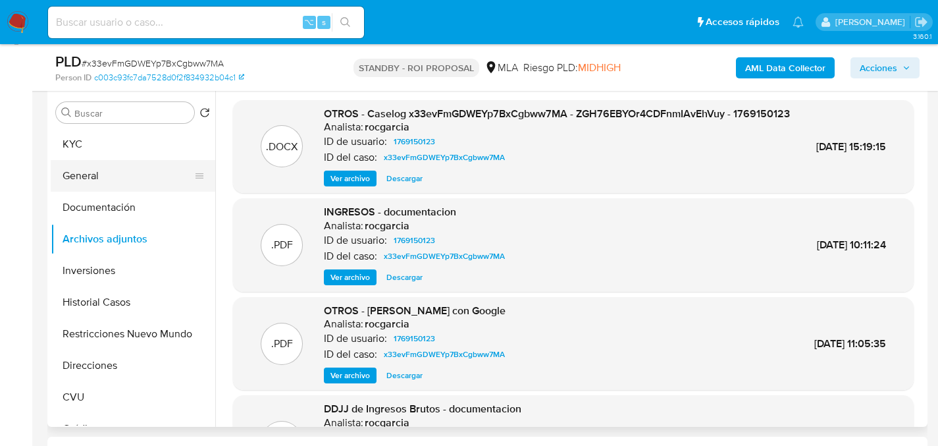
click at [100, 176] on button "General" at bounding box center [128, 176] width 154 height 32
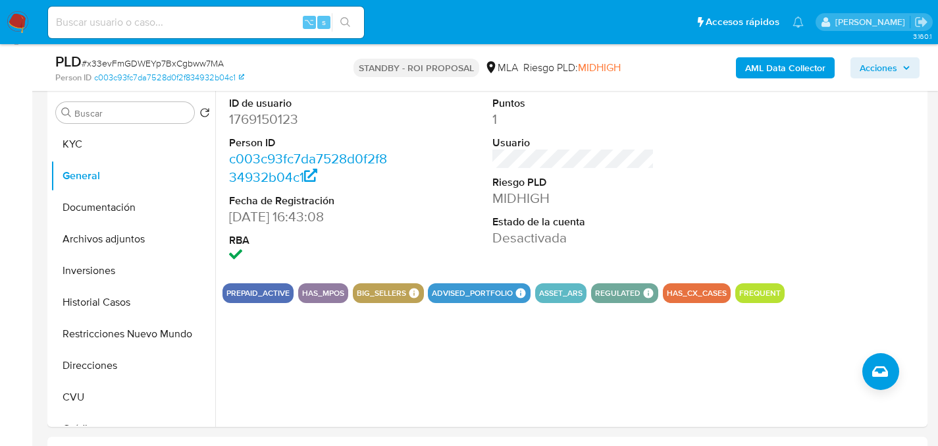
click at [242, 120] on dd "1769150123" at bounding box center [310, 119] width 163 height 18
copy dd "1769150123"
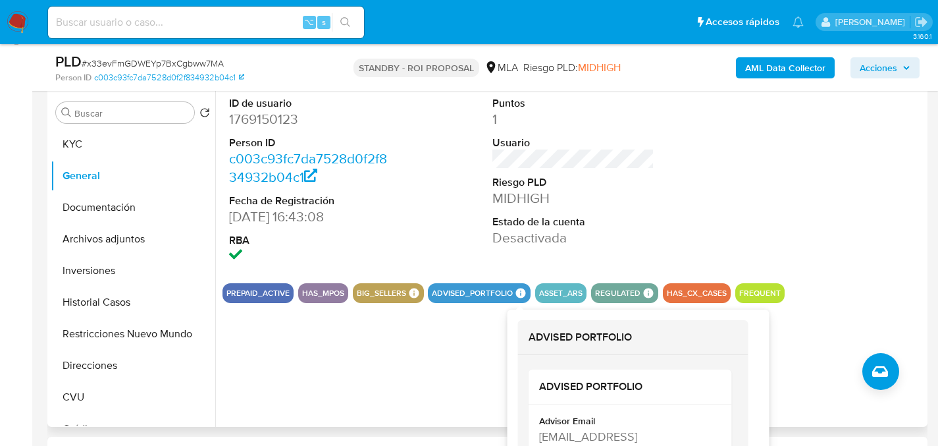
click at [523, 294] on icon at bounding box center [521, 293] width 10 height 10
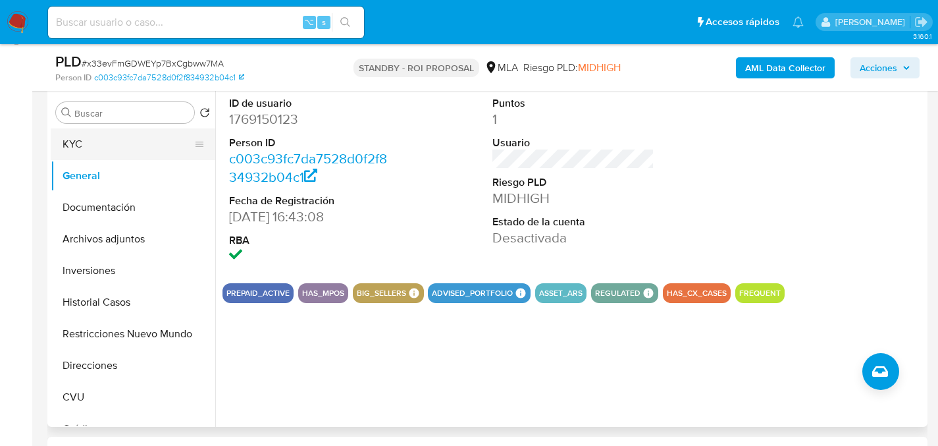
click at [80, 145] on button "KYC" at bounding box center [128, 144] width 154 height 32
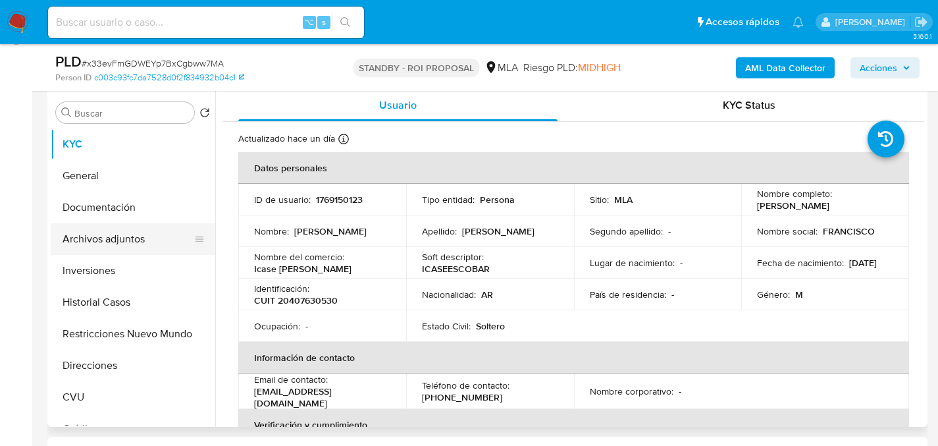
click at [106, 234] on button "Archivos adjuntos" at bounding box center [128, 239] width 154 height 32
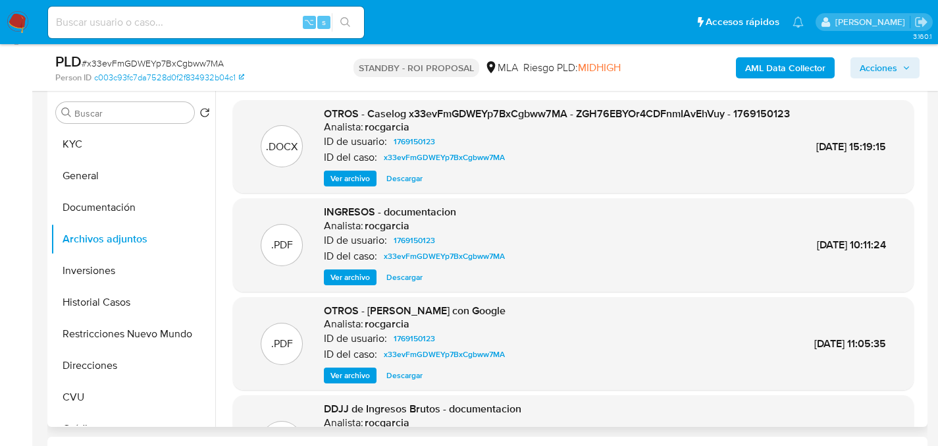
click at [337, 185] on span "Ver archivo" at bounding box center [349, 178] width 39 height 13
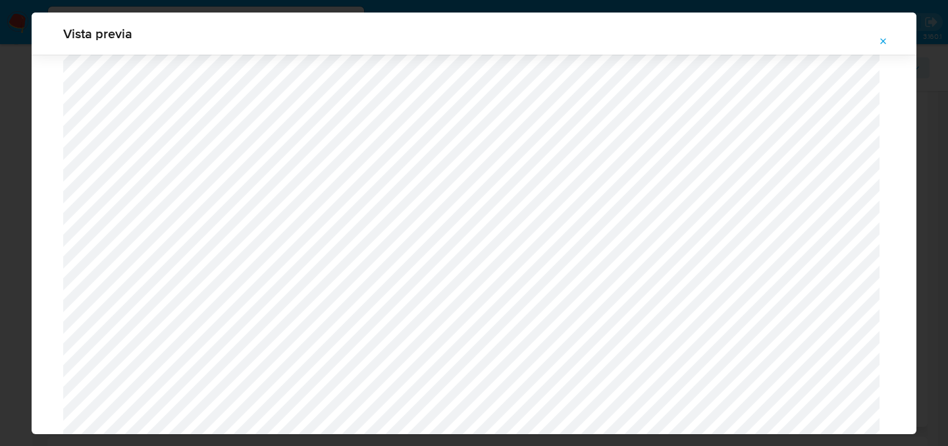
scroll to position [909, 0]
click at [38, 186] on div "Attachment preview" at bounding box center [474, 234] width 885 height 2176
click at [883, 40] on icon "Attachment preview" at bounding box center [884, 41] width 6 height 6
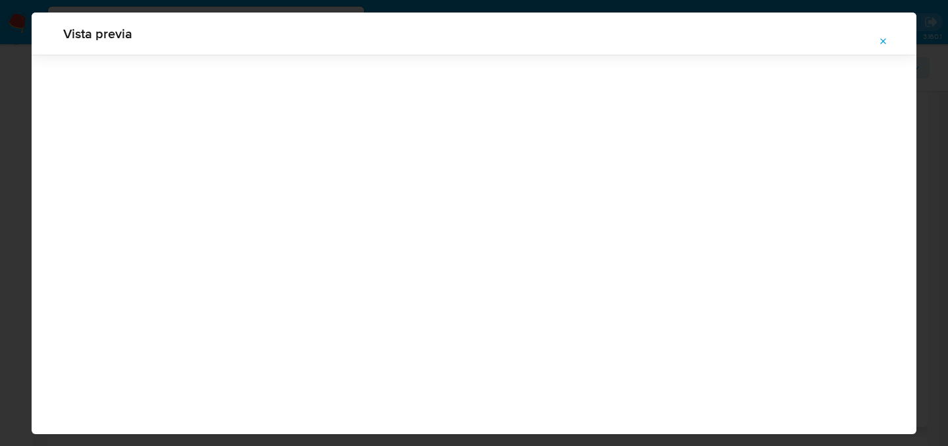
scroll to position [42, 0]
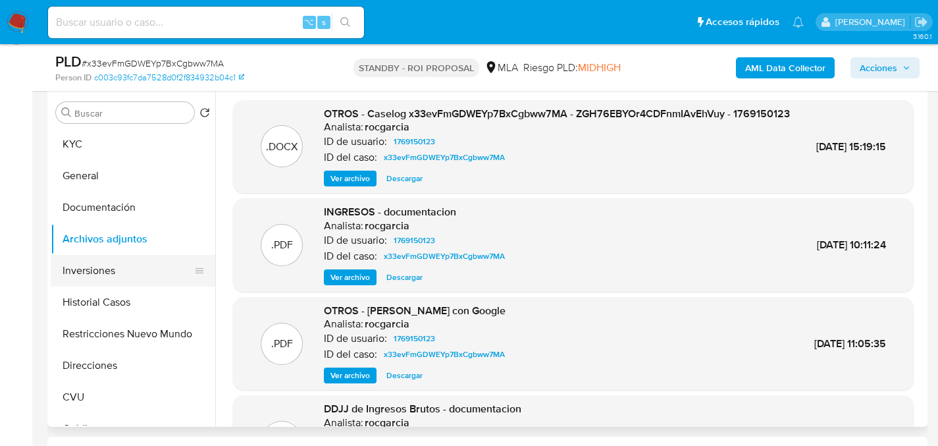
click at [100, 279] on button "Inversiones" at bounding box center [128, 271] width 154 height 32
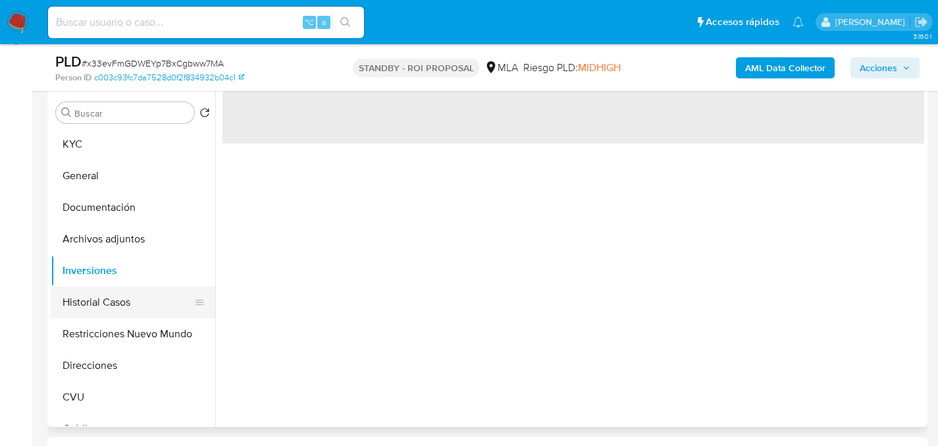
click at [99, 294] on button "Historial Casos" at bounding box center [128, 302] width 154 height 32
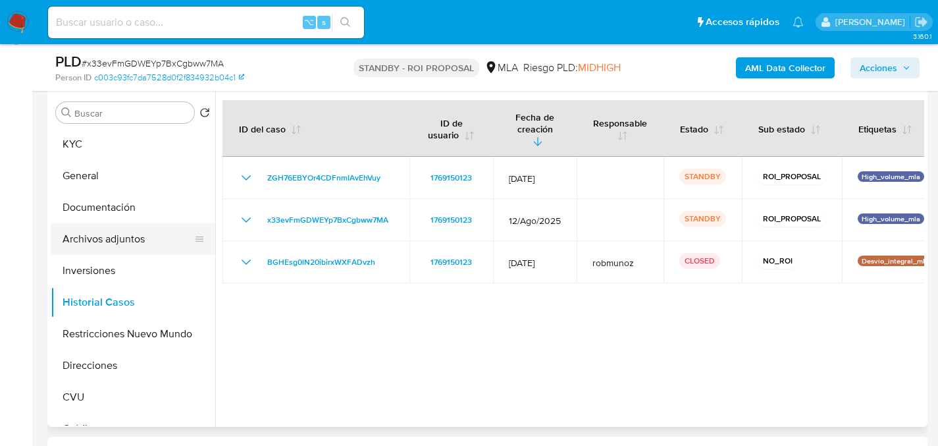
click at [120, 240] on button "Archivos adjuntos" at bounding box center [128, 239] width 154 height 32
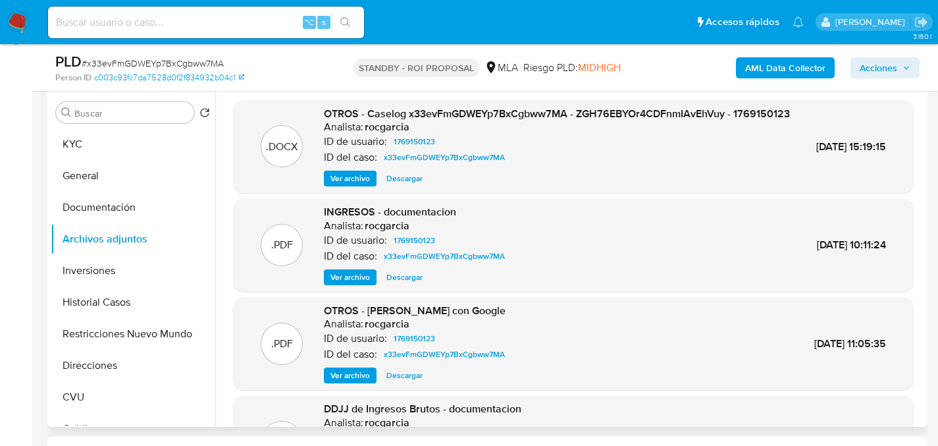
click at [353, 185] on span "Ver archivo" at bounding box center [349, 178] width 39 height 13
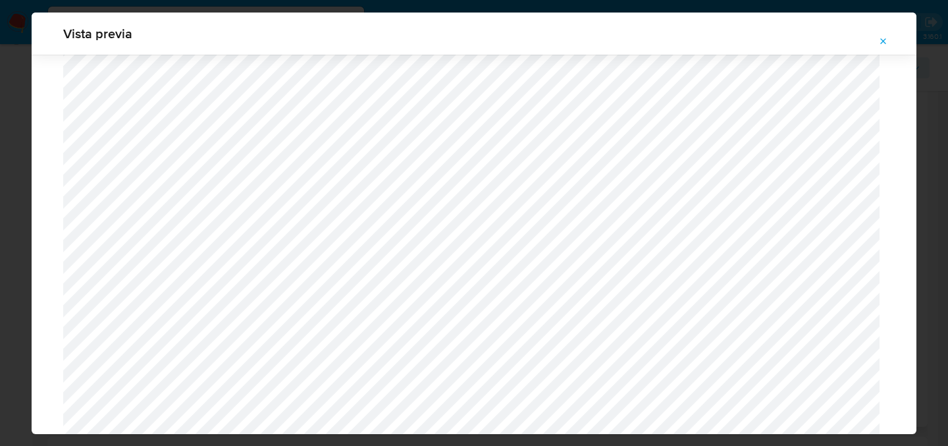
scroll to position [1310, 0]
click at [882, 42] on icon "Attachment preview" at bounding box center [884, 41] width 6 height 6
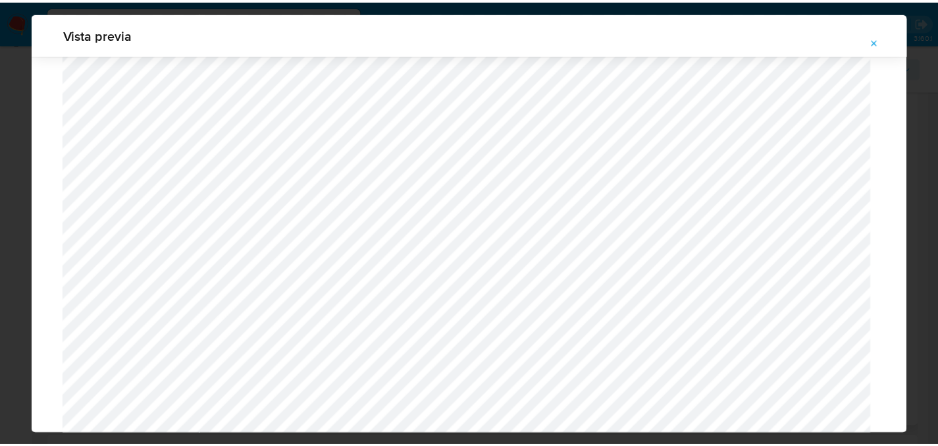
scroll to position [42, 0]
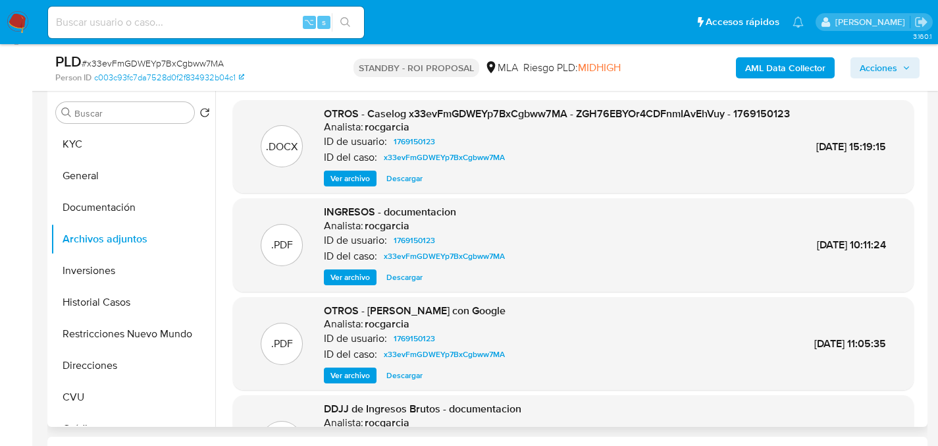
click at [347, 284] on span "Ver archivo" at bounding box center [349, 277] width 39 height 13
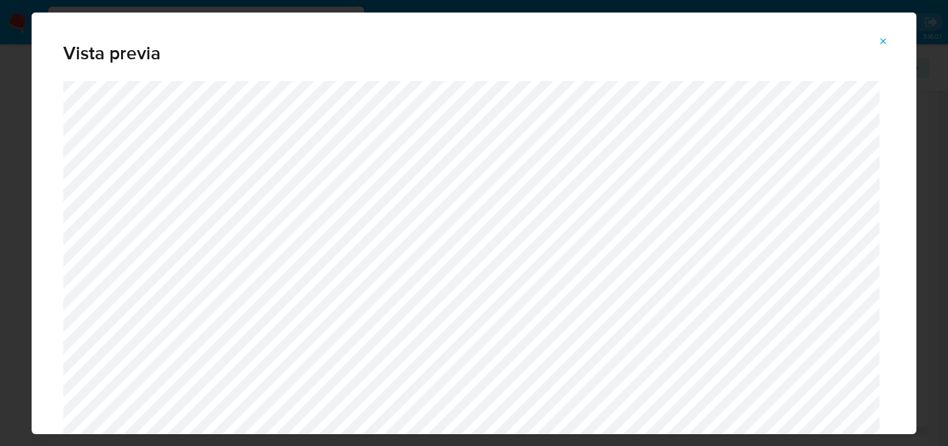
click at [881, 41] on icon "Attachment preview" at bounding box center [883, 41] width 11 height 11
click at [881, 41] on div "Vista previa" at bounding box center [474, 223] width 885 height 421
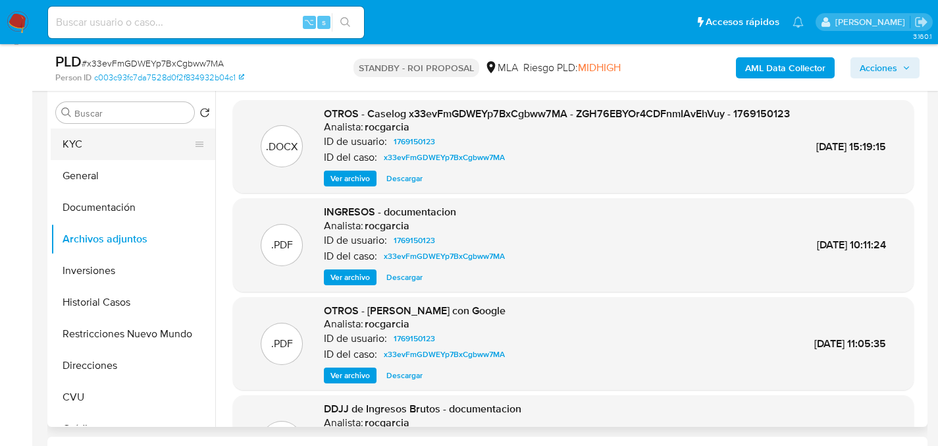
click at [80, 144] on button "KYC" at bounding box center [128, 144] width 154 height 32
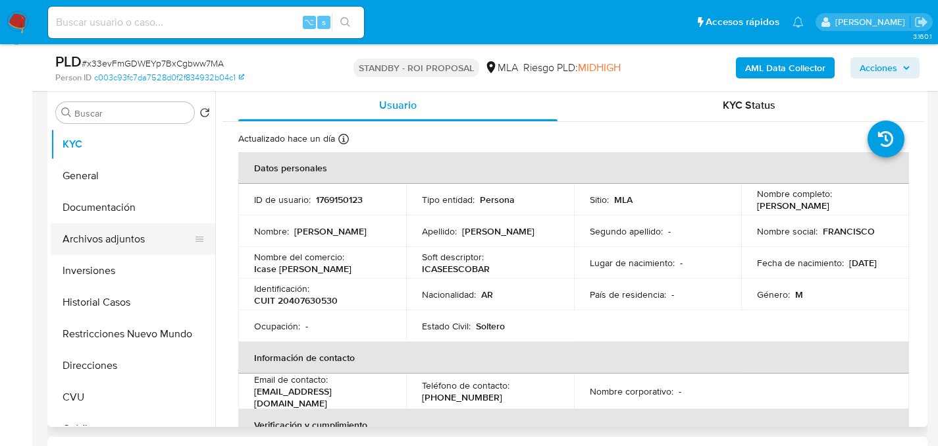
click at [113, 228] on button "Archivos adjuntos" at bounding box center [128, 239] width 154 height 32
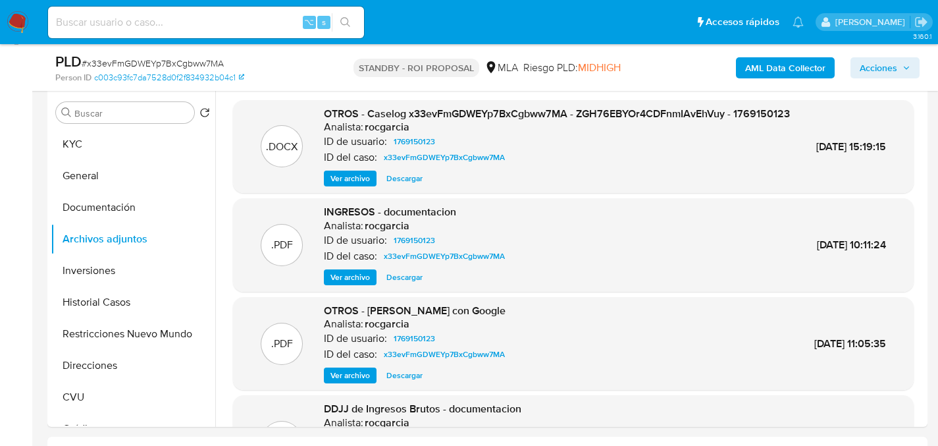
click at [391, 185] on span "Descargar" at bounding box center [404, 178] width 36 height 13
click at [402, 284] on span "Descargar" at bounding box center [404, 277] width 36 height 13
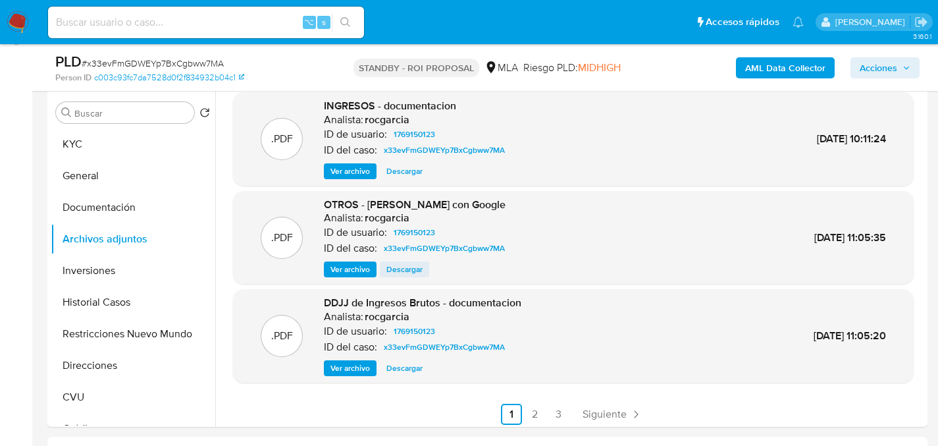
scroll to position [125, 0]
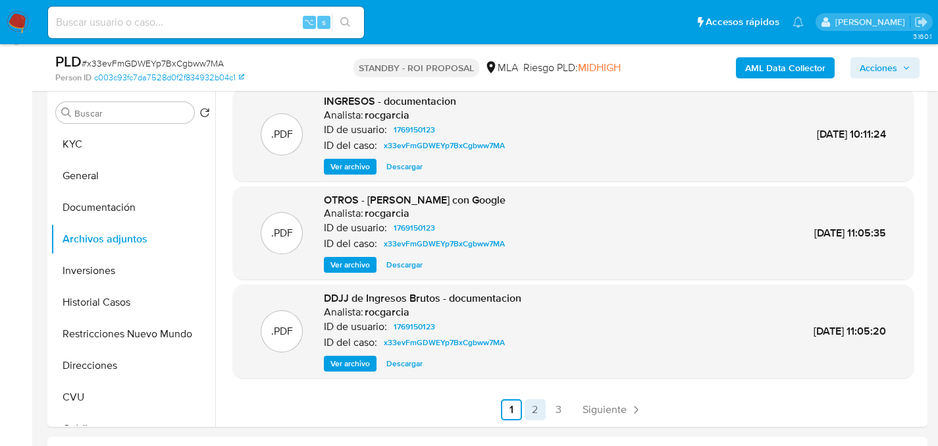
click at [528, 401] on link "2" at bounding box center [535, 409] width 21 height 21
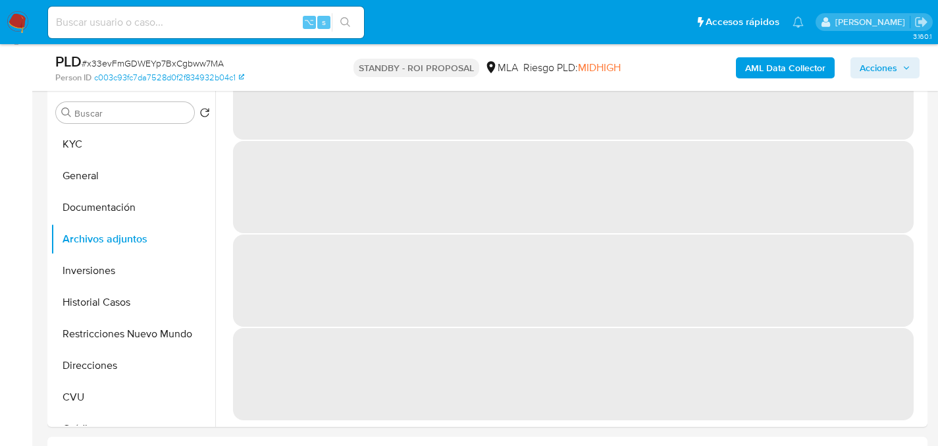
scroll to position [0, 0]
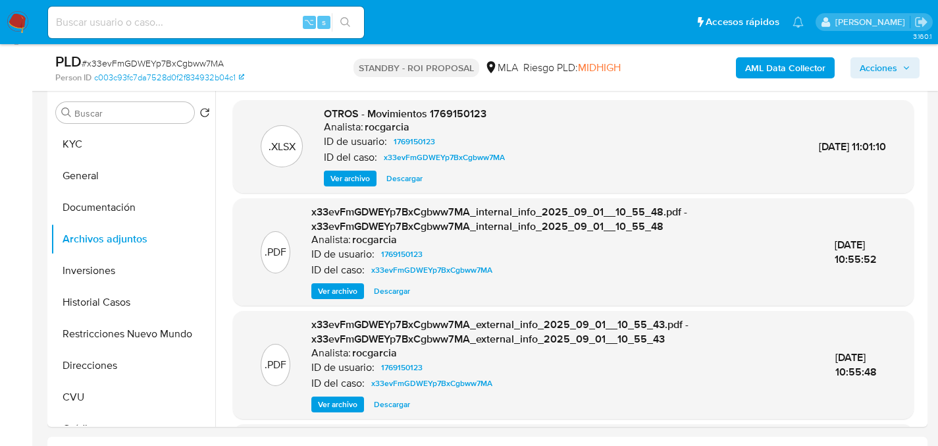
click at [391, 177] on span "Descargar" at bounding box center [404, 178] width 36 height 13
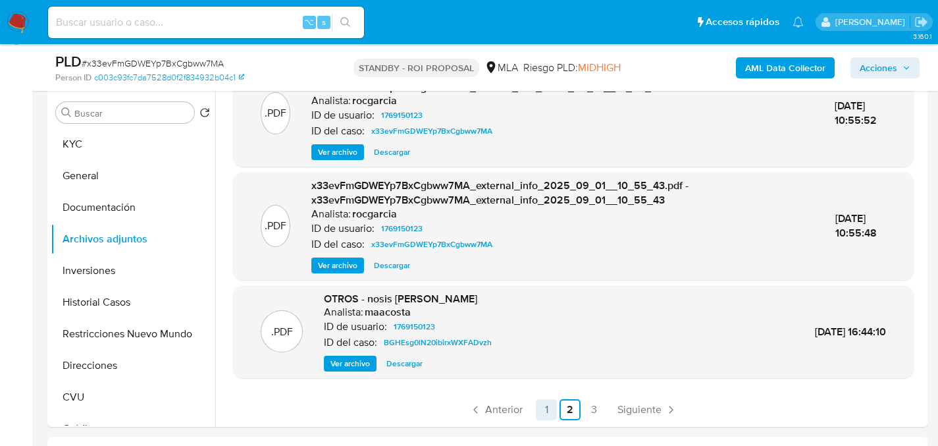
click at [539, 409] on link "1" at bounding box center [546, 409] width 21 height 21
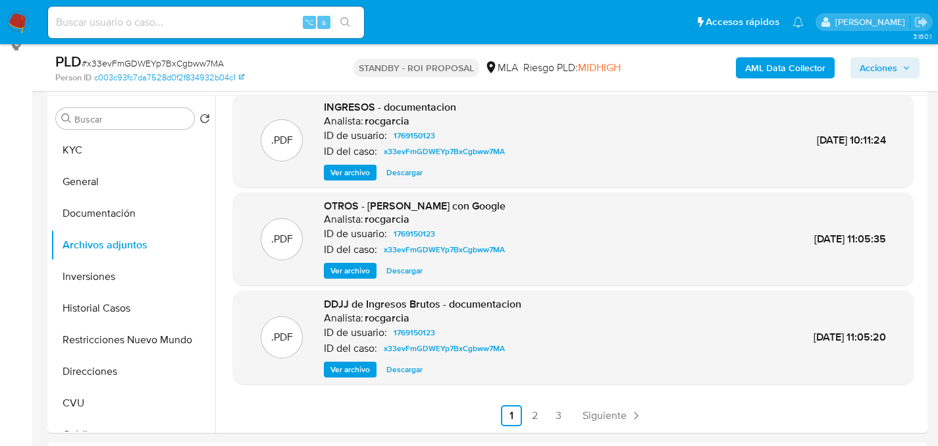
scroll to position [246, 0]
click at [396, 369] on span "Descargar" at bounding box center [404, 369] width 36 height 13
click at [105, 224] on button "Documentación" at bounding box center [128, 213] width 154 height 32
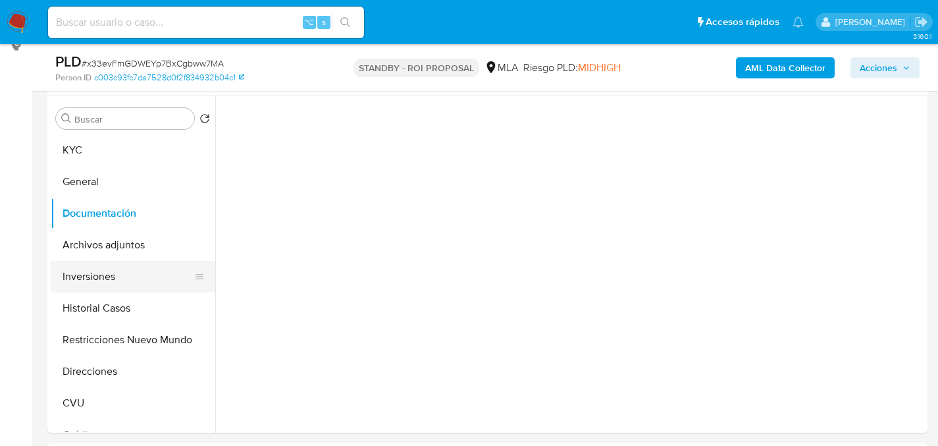
scroll to position [0, 0]
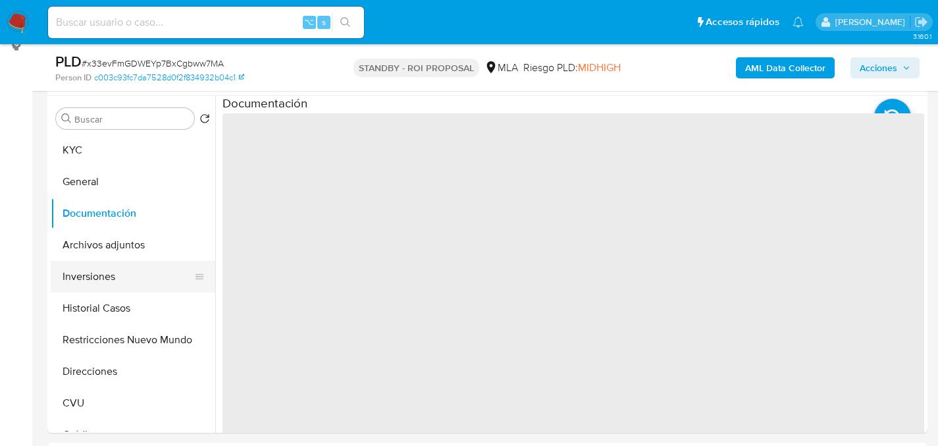
click at [97, 277] on button "Inversiones" at bounding box center [128, 277] width 154 height 32
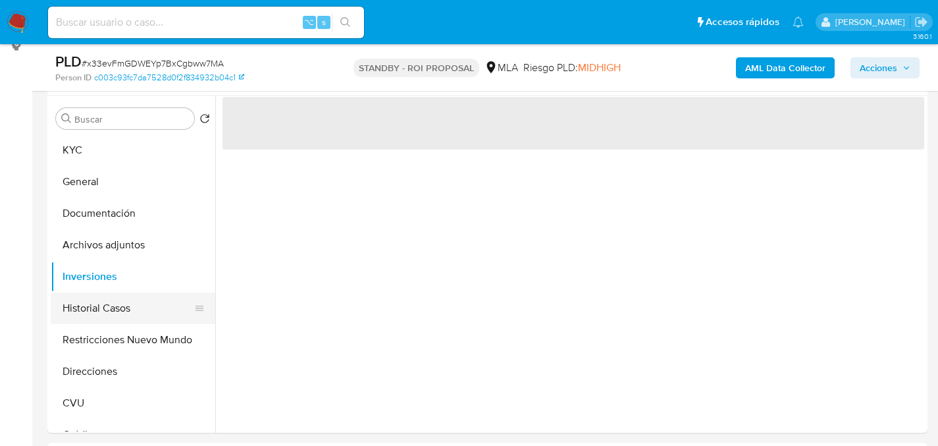
click at [94, 299] on button "Historial Casos" at bounding box center [128, 308] width 154 height 32
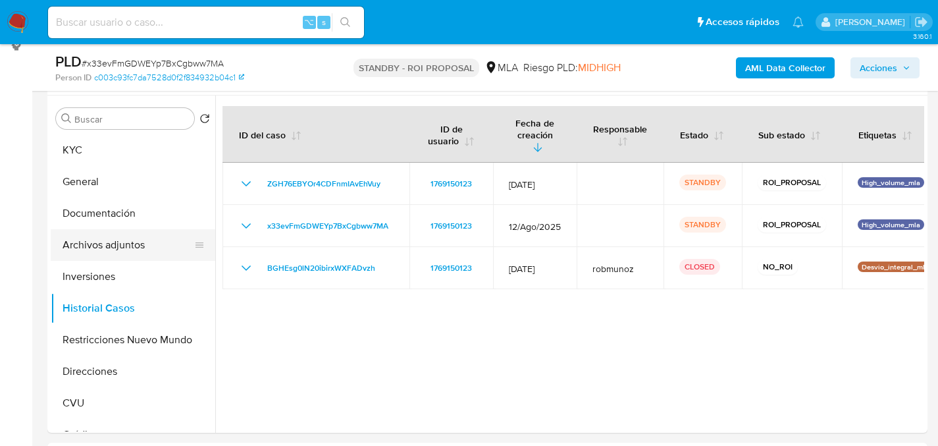
click at [90, 242] on button "Archivos adjuntos" at bounding box center [128, 245] width 154 height 32
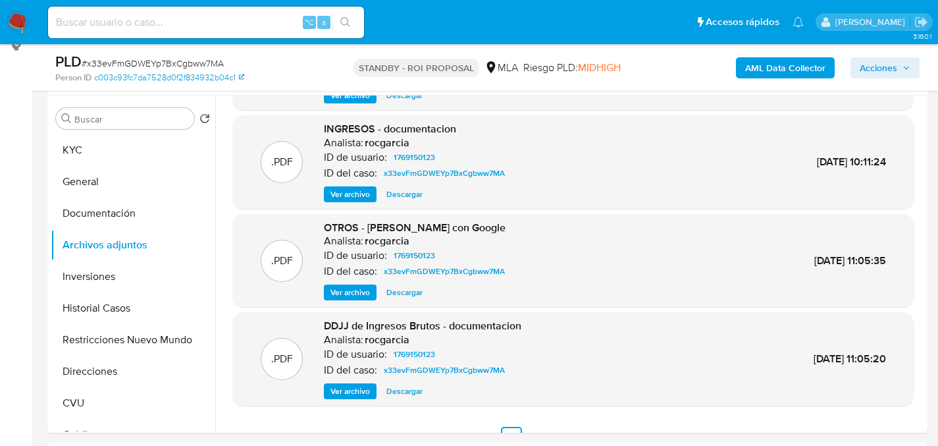
scroll to position [125, 0]
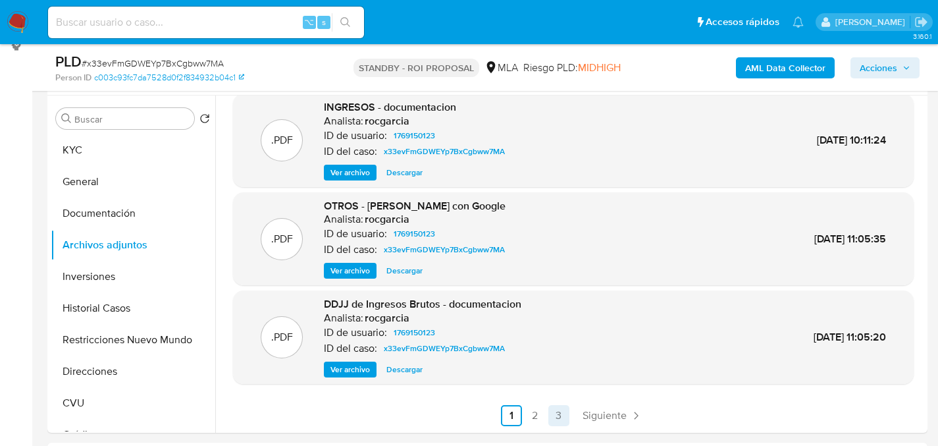
click at [557, 411] on link "3" at bounding box center [558, 415] width 21 height 21
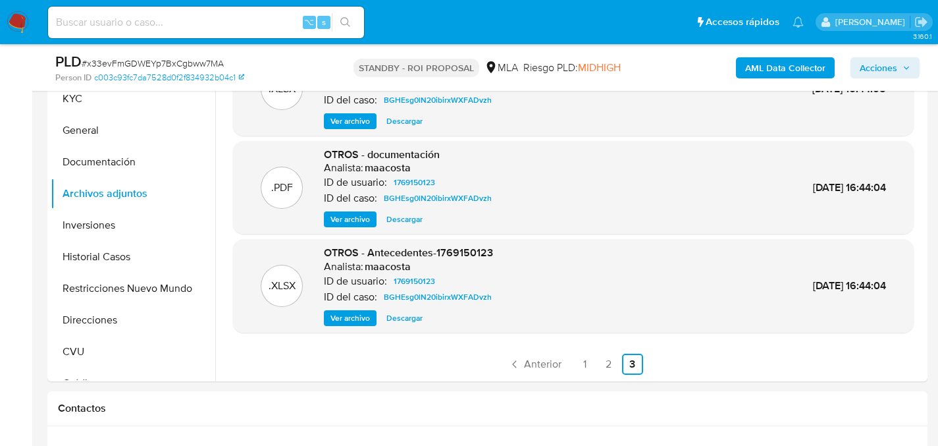
scroll to position [363, 0]
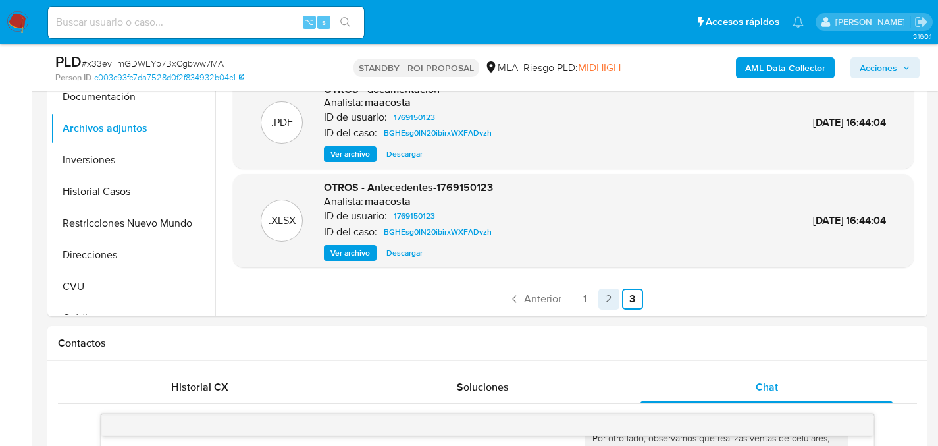
click at [602, 298] on link "2" at bounding box center [608, 298] width 21 height 21
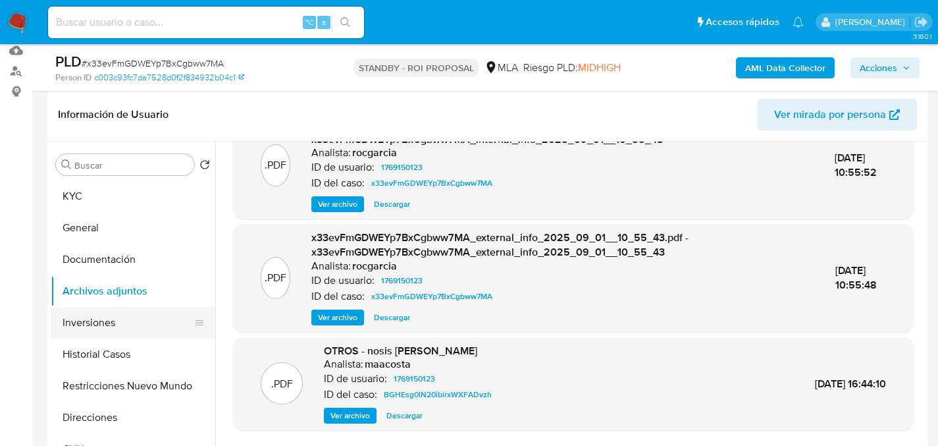
scroll to position [214, 0]
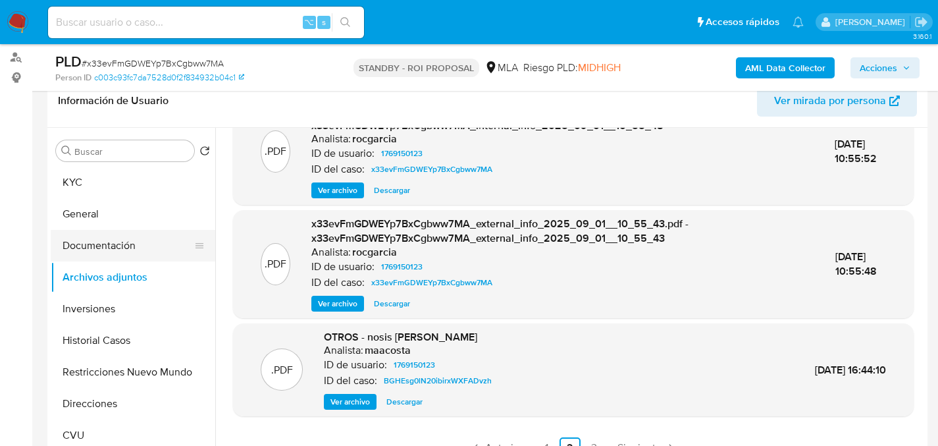
click at [107, 247] on button "Documentación" at bounding box center [128, 246] width 154 height 32
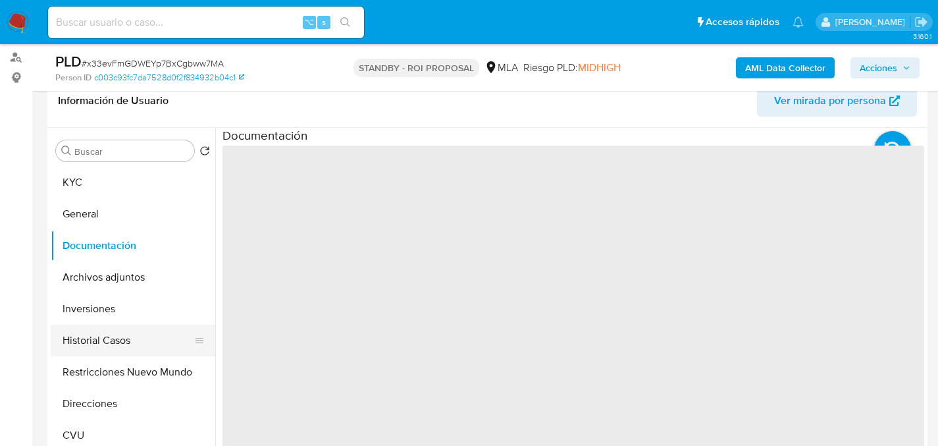
click at [92, 327] on button "Historial Casos" at bounding box center [128, 340] width 154 height 32
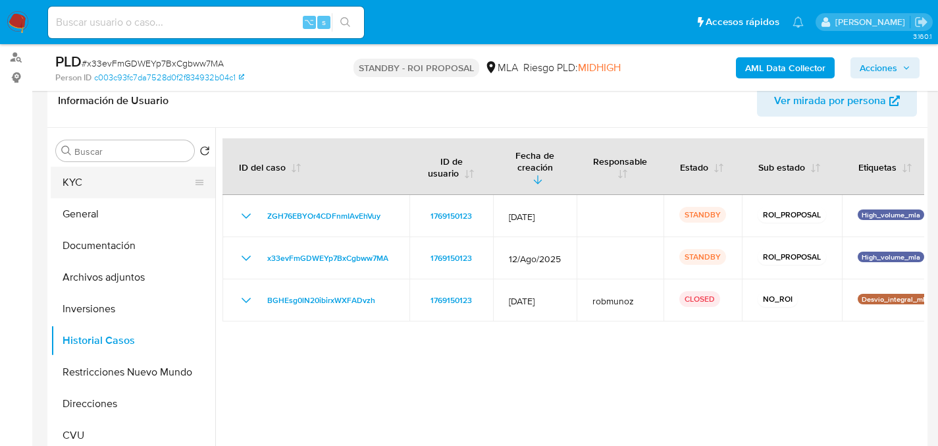
click at [75, 188] on button "KYC" at bounding box center [128, 183] width 154 height 32
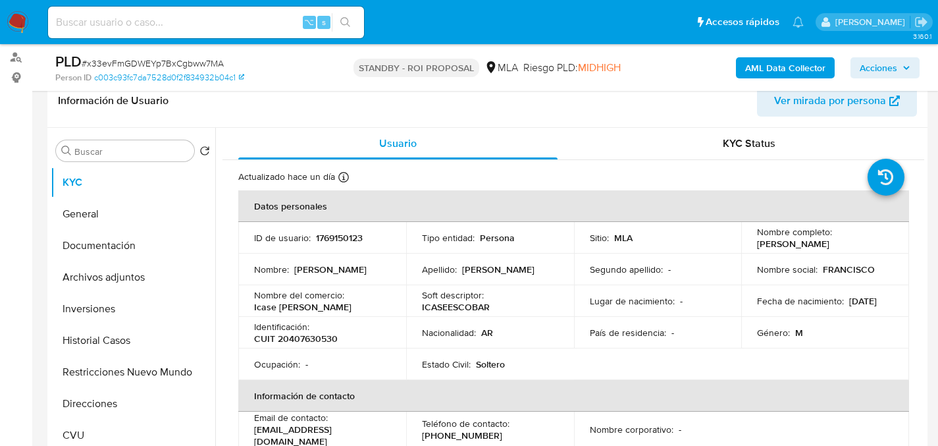
click at [327, 335] on p "CUIT 20407630530" at bounding box center [296, 338] width 84 height 12
copy p "20407630530"
click at [96, 253] on button "Documentación" at bounding box center [128, 246] width 154 height 32
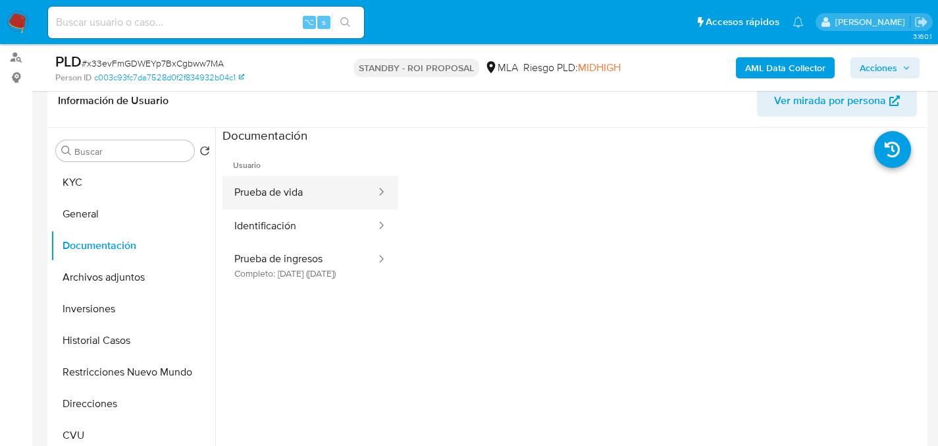
click at [294, 200] on button "Prueba de vida" at bounding box center [299, 193] width 155 height 34
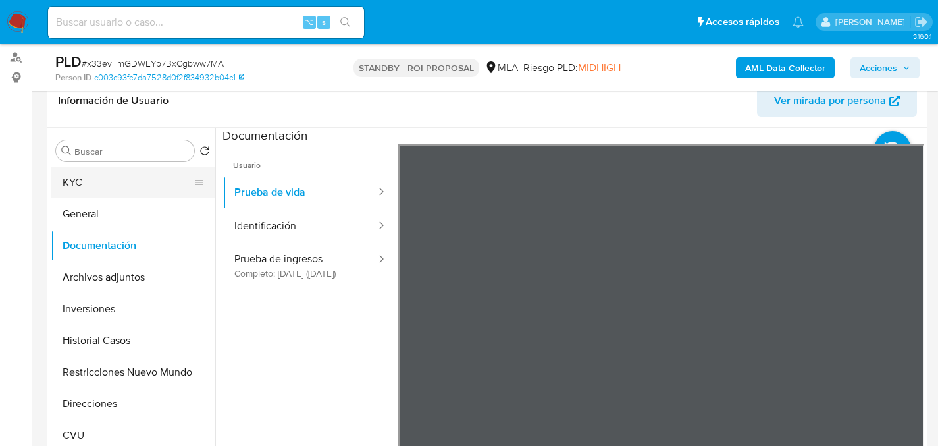
click at [68, 174] on button "KYC" at bounding box center [128, 183] width 154 height 32
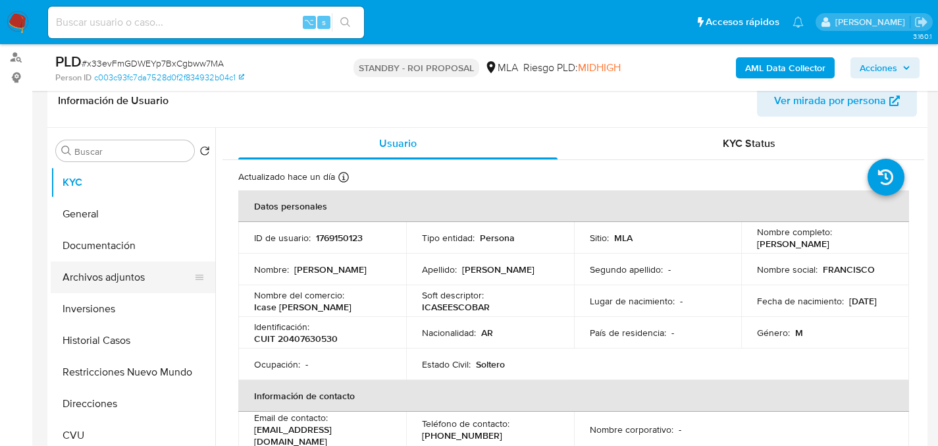
click at [131, 290] on button "Archivos adjuntos" at bounding box center [128, 277] width 154 height 32
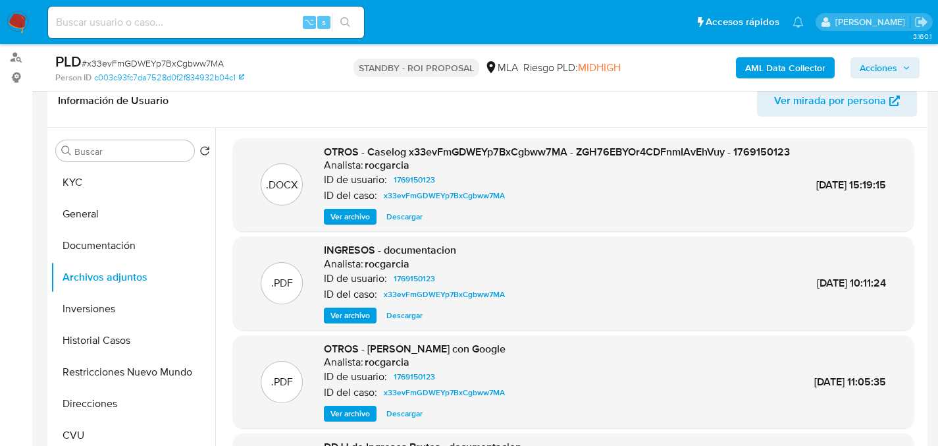
click at [359, 322] on span "Ver archivo" at bounding box center [349, 315] width 39 height 13
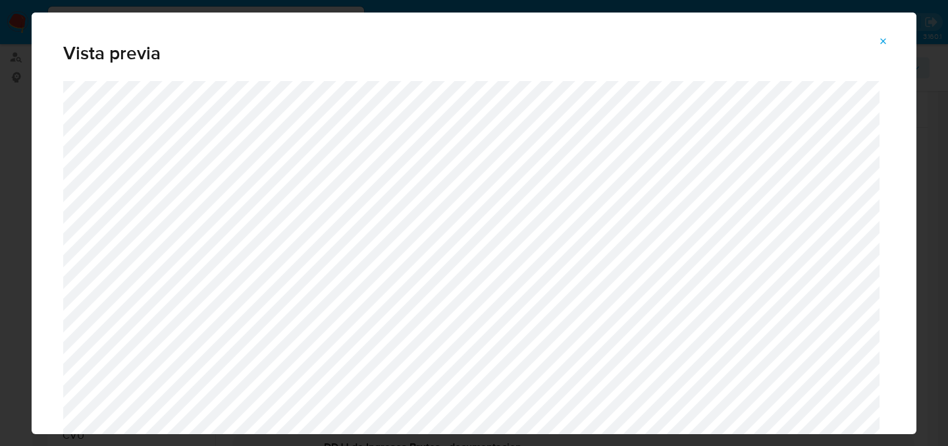
click at [887, 42] on icon "Attachment preview" at bounding box center [883, 41] width 11 height 11
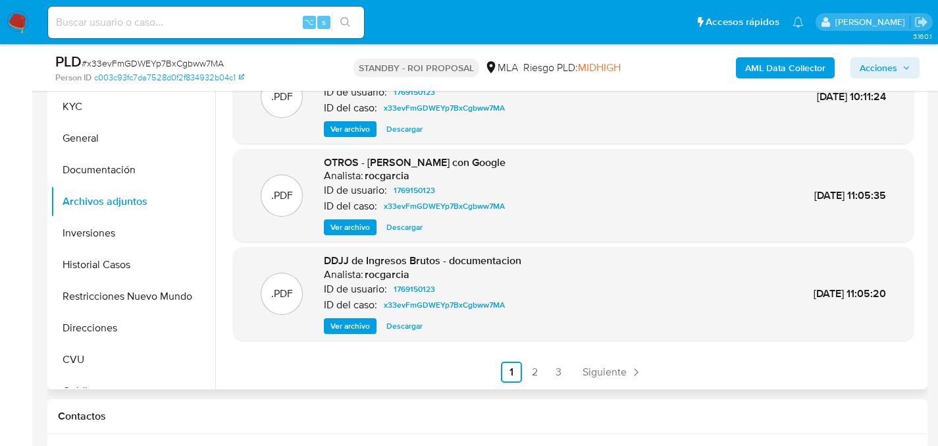
scroll to position [308, 0]
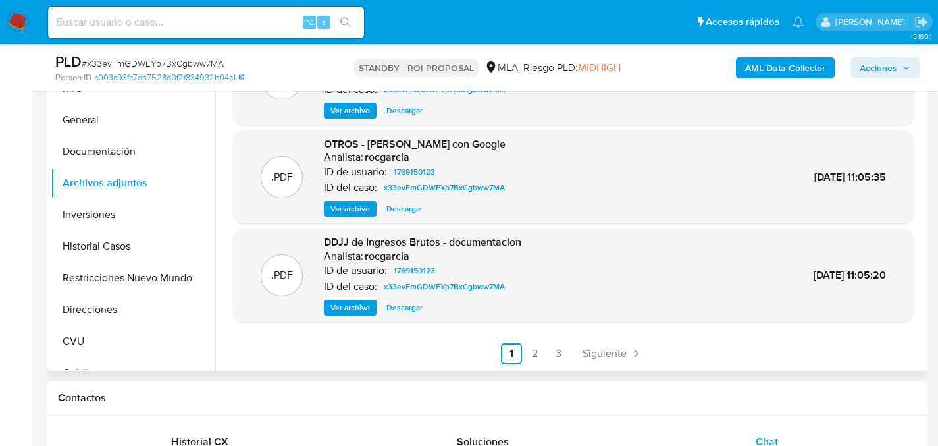
click at [351, 312] on span "Ver archivo" at bounding box center [349, 307] width 39 height 13
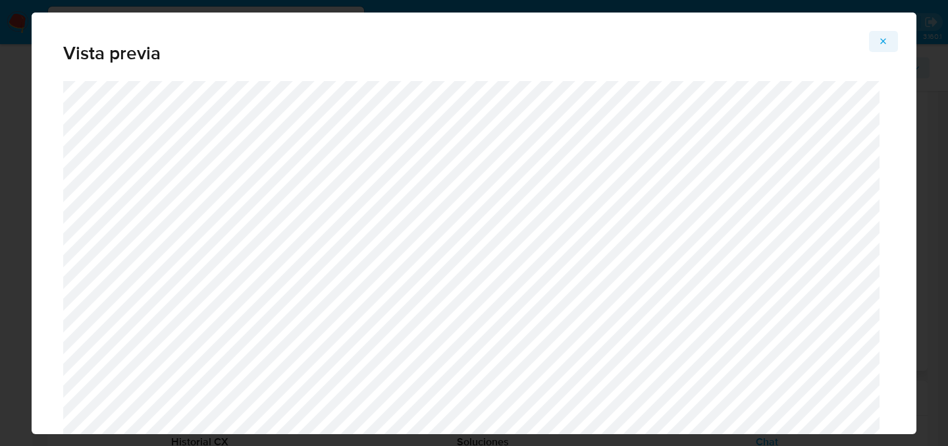
drag, startPoint x: 864, startPoint y: 36, endPoint x: 875, endPoint y: 36, distance: 11.8
click at [864, 36] on div "Vista previa" at bounding box center [474, 47] width 885 height 68
click at [881, 36] on icon "Attachment preview" at bounding box center [883, 41] width 11 height 11
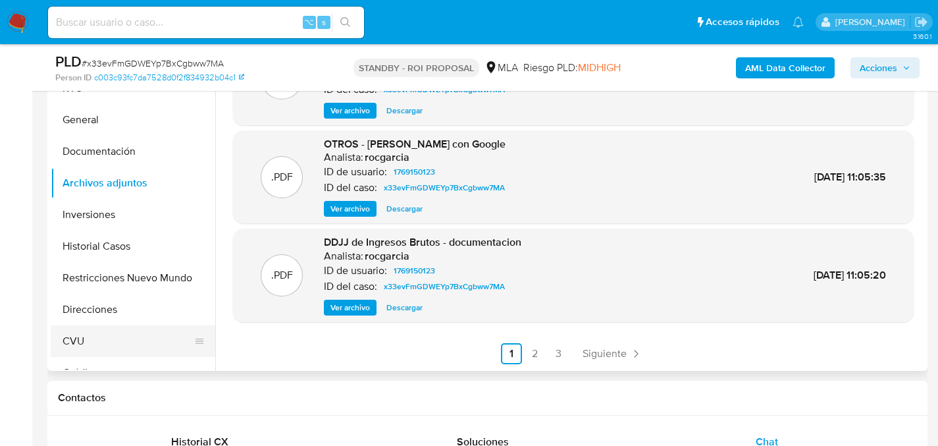
click at [74, 347] on button "CVU" at bounding box center [128, 341] width 154 height 32
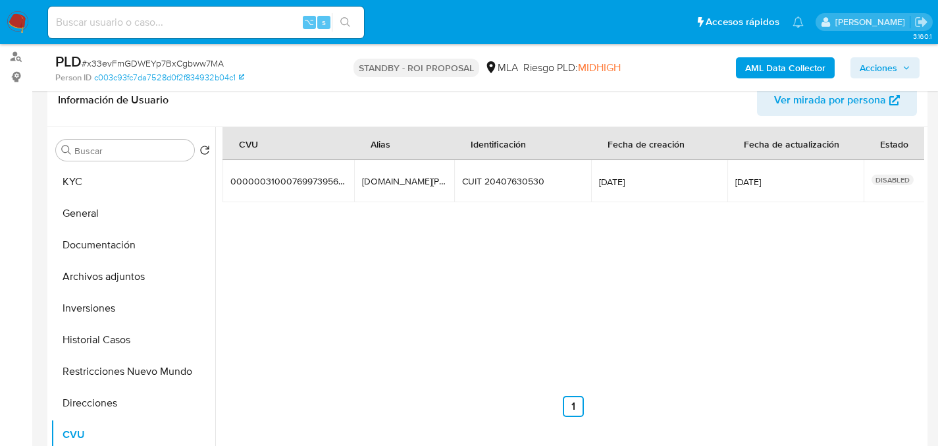
scroll to position [164, 0]
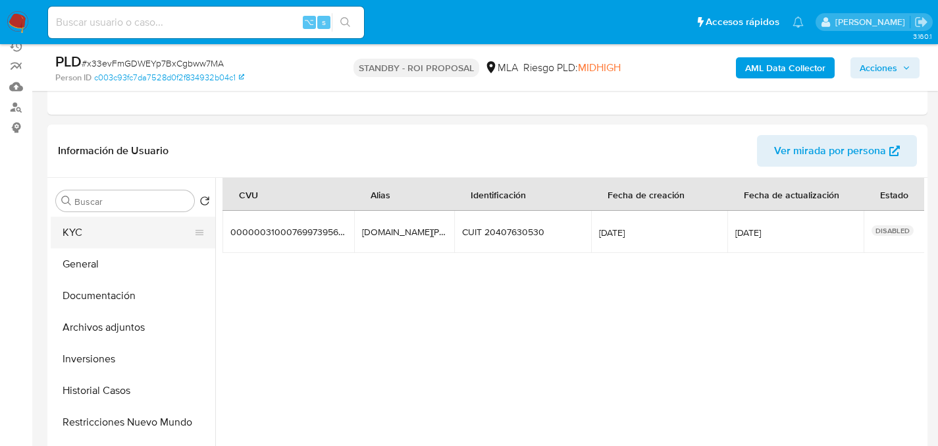
click at [95, 234] on button "KYC" at bounding box center [128, 233] width 154 height 32
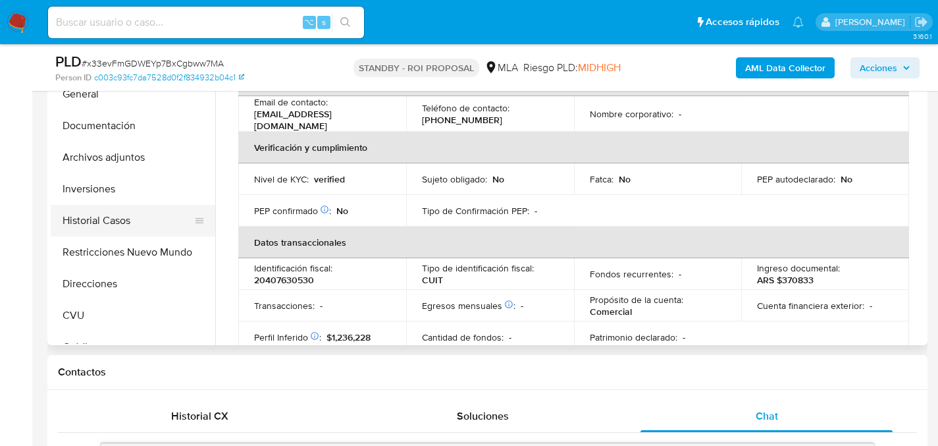
scroll to position [213, 0]
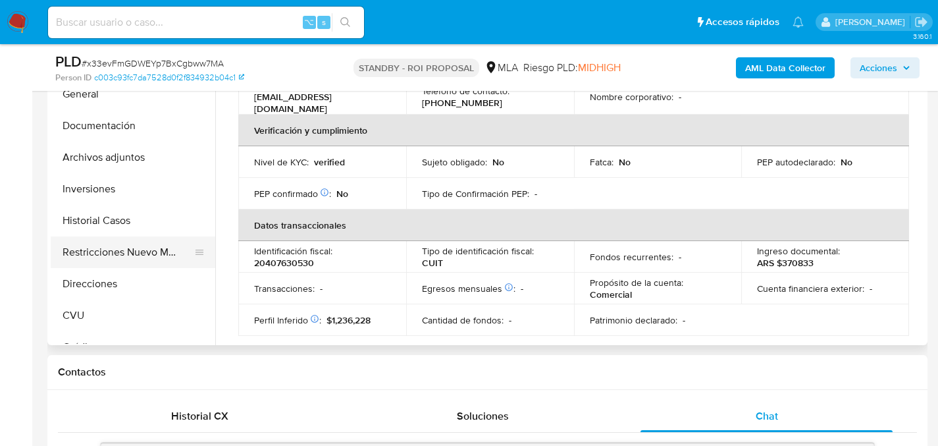
click at [108, 250] on button "Restricciones Nuevo Mundo" at bounding box center [128, 252] width 154 height 32
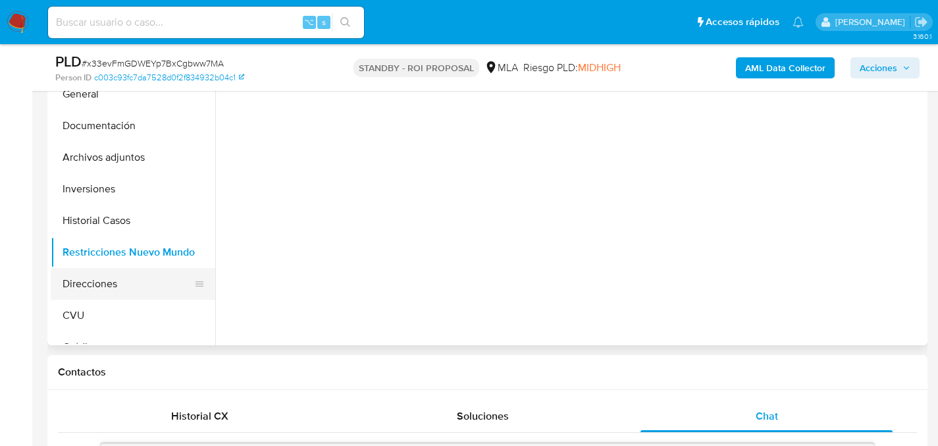
scroll to position [0, 0]
click at [90, 284] on button "Direcciones" at bounding box center [128, 284] width 154 height 32
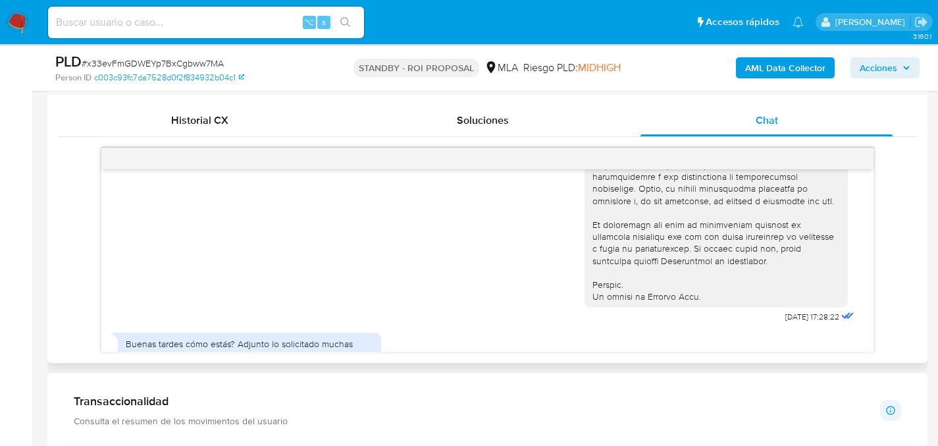
scroll to position [749, 0]
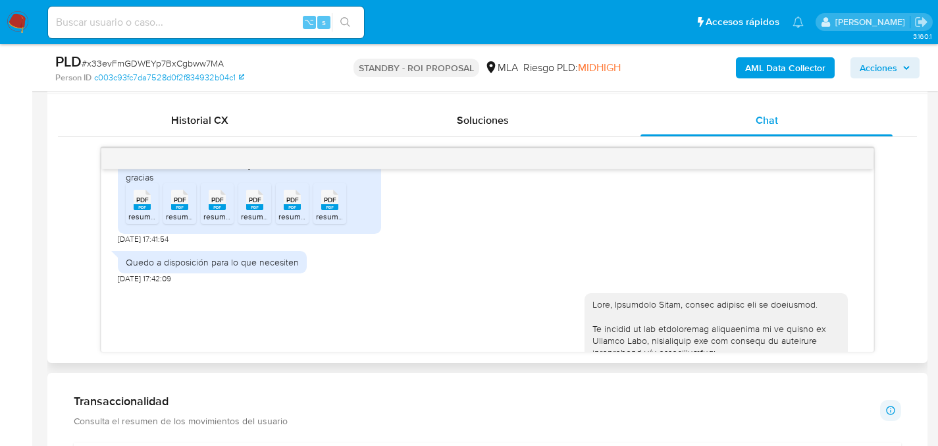
click at [138, 204] on span "PDF" at bounding box center [142, 199] width 13 height 9
click at [171, 210] on icon at bounding box center [179, 200] width 17 height 20
click at [217, 204] on span "PDF" at bounding box center [217, 199] width 13 height 9
click at [247, 210] on icon at bounding box center [254, 200] width 17 height 20
click at [287, 204] on span "PDF" at bounding box center [292, 199] width 13 height 9
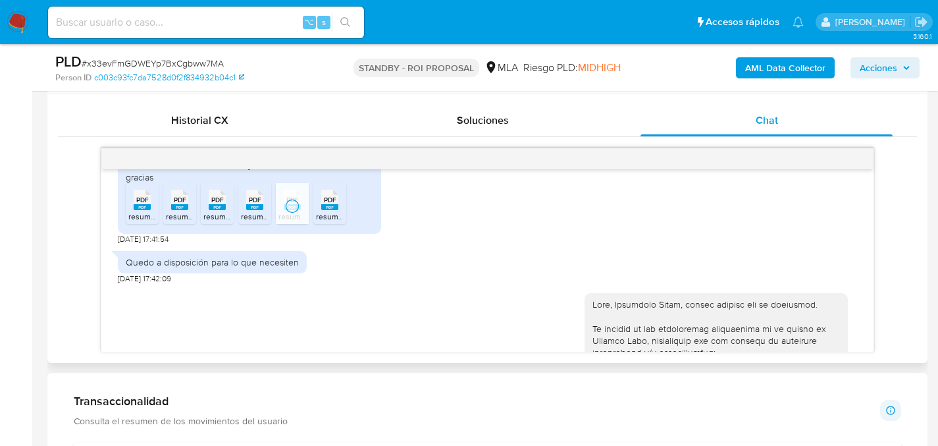
click at [327, 204] on span "PDF" at bounding box center [330, 199] width 13 height 9
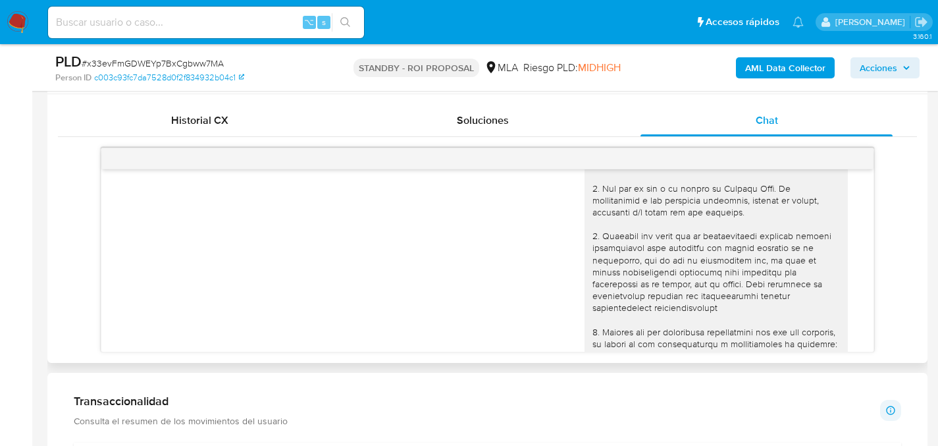
click at [223, 274] on div "01/09/2025 14:08:56" at bounding box center [487, 383] width 739 height 577
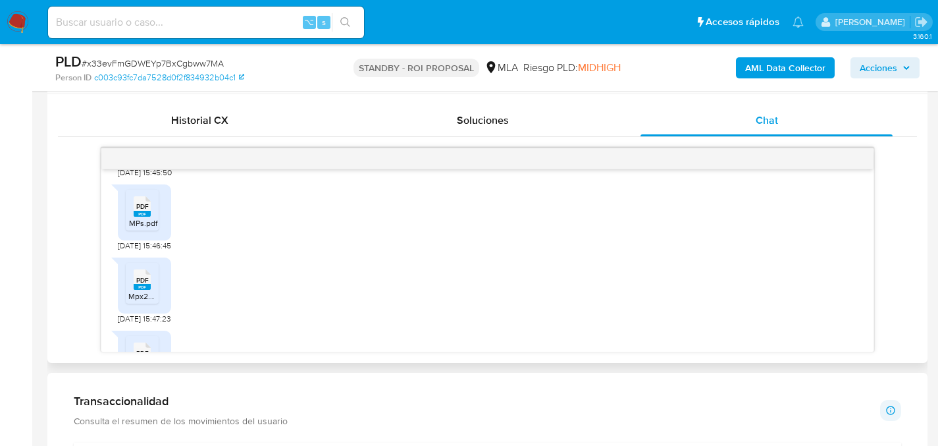
click at [142, 211] on span "PDF" at bounding box center [142, 206] width 13 height 9
click at [142, 205] on span "PDF" at bounding box center [142, 200] width 13 height 9
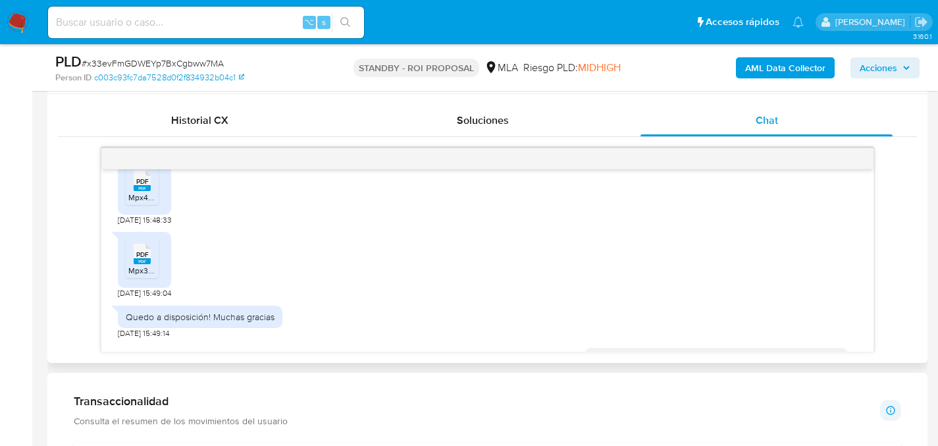
click at [143, 205] on li "PDF PDF Mpx4.pdf" at bounding box center [142, 184] width 33 height 41
click at [136, 264] on icon at bounding box center [142, 254] width 17 height 20
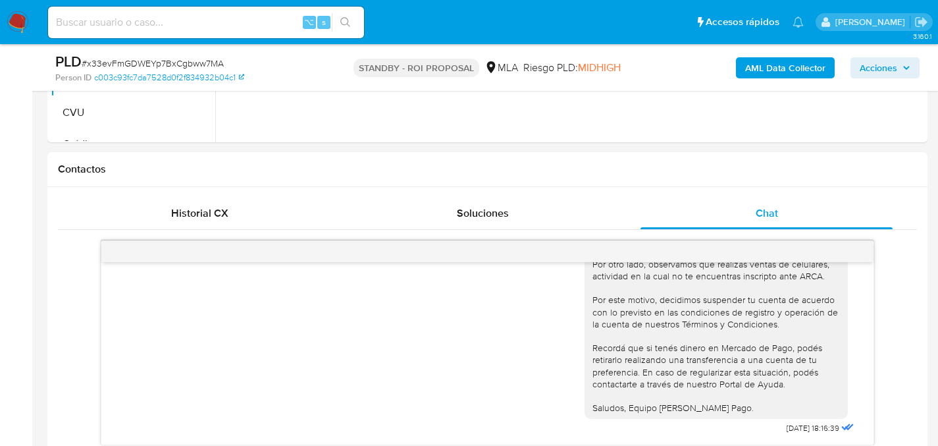
scroll to position [386, 0]
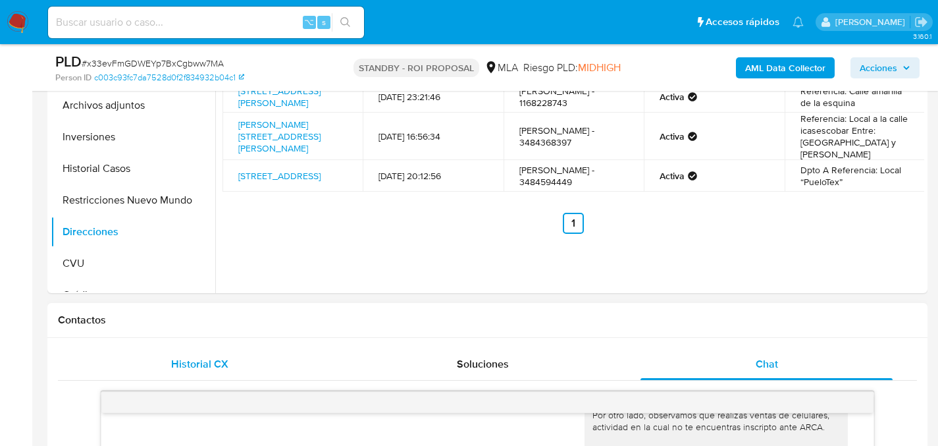
click at [260, 348] on div "Historial CX" at bounding box center [200, 364] width 252 height 32
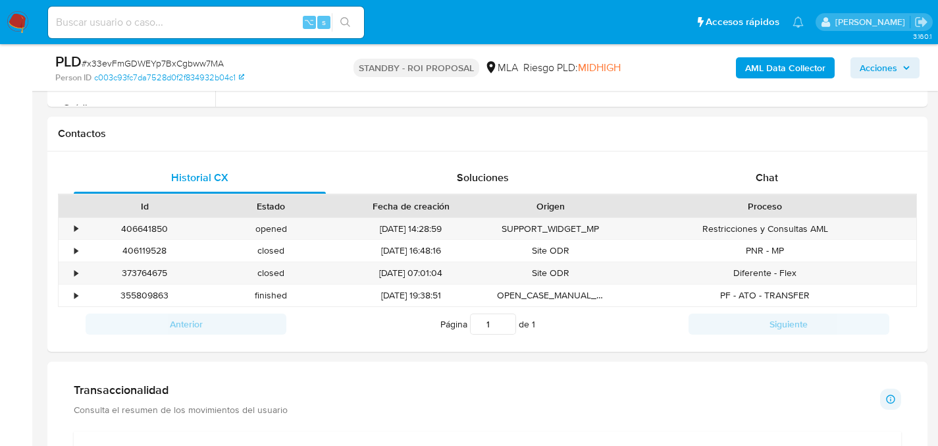
scroll to position [578, 0]
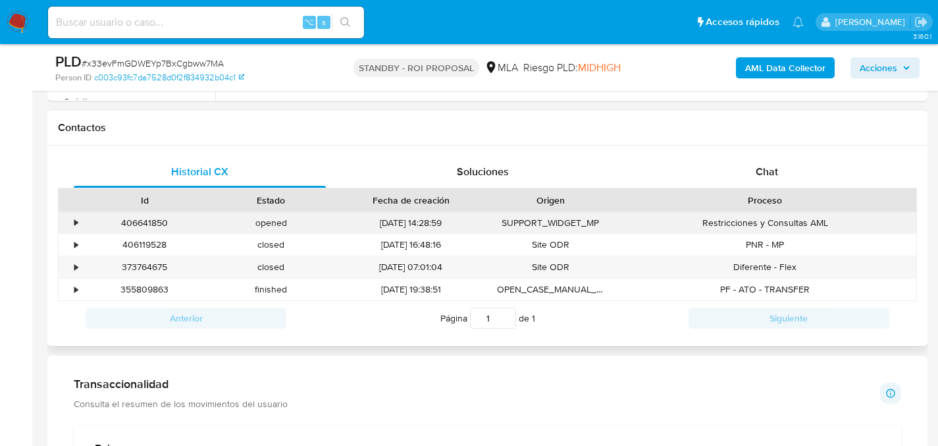
click at [140, 221] on div "406641850" at bounding box center [145, 223] width 126 height 22
click at [142, 229] on div "406641850" at bounding box center [145, 223] width 126 height 22
click at [145, 224] on div "406641850" at bounding box center [145, 223] width 126 height 22
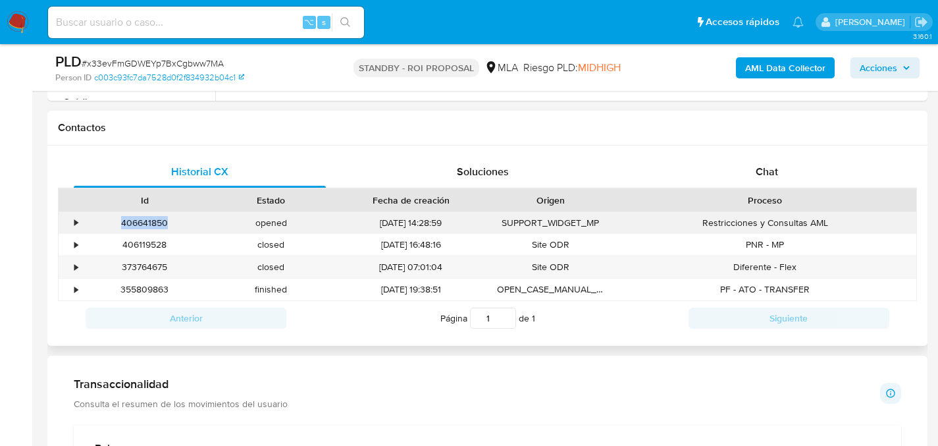
copy div "406641850"
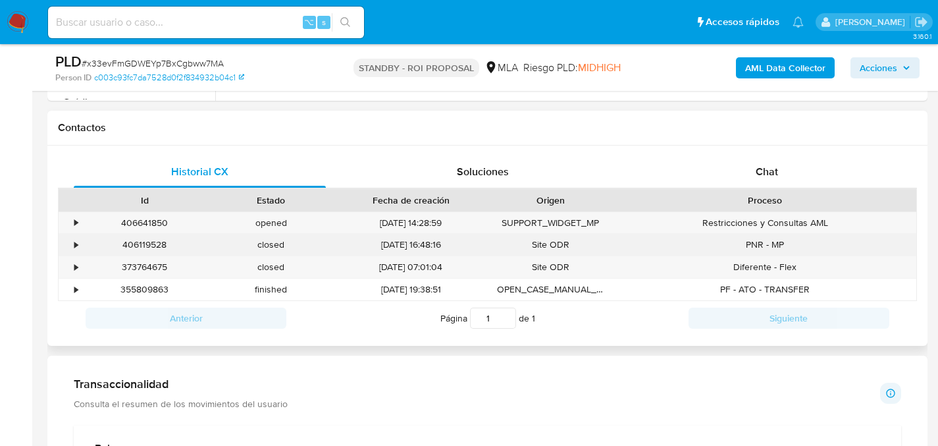
click at [152, 244] on div "406119528" at bounding box center [145, 245] width 126 height 22
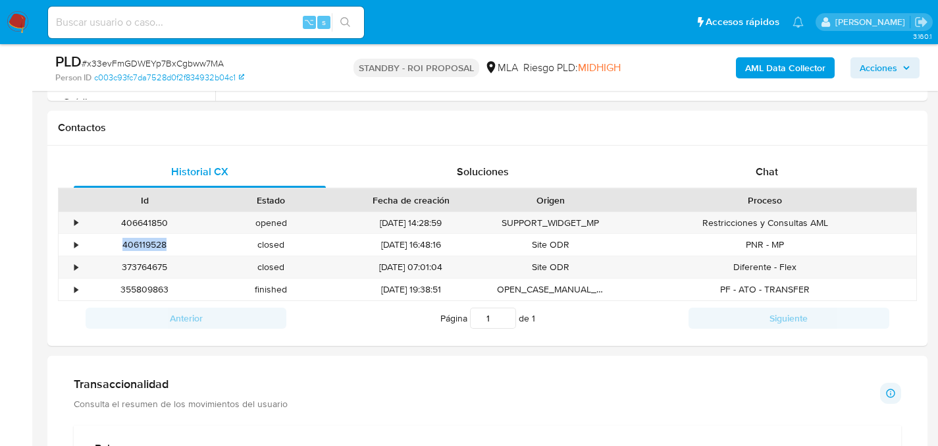
copy div "406119528"
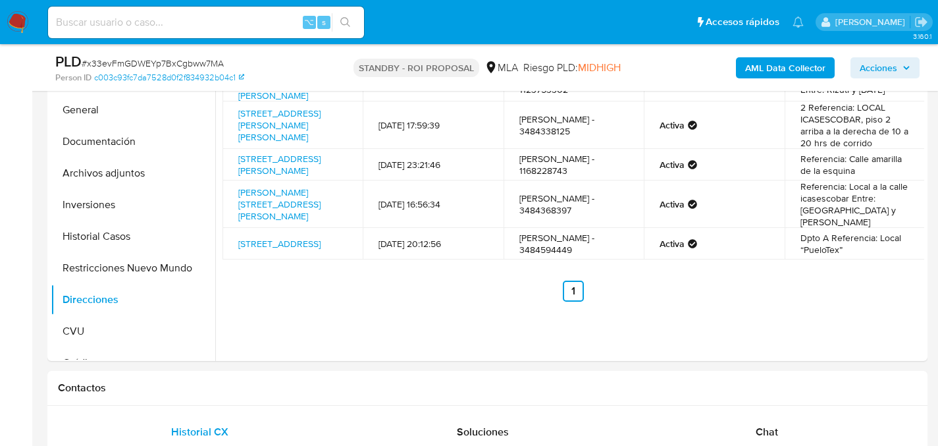
scroll to position [486, 0]
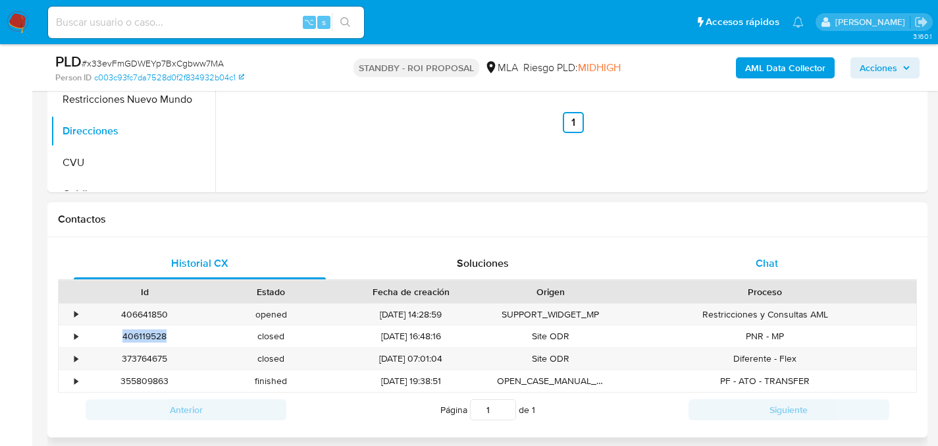
click at [685, 288] on div "Proceso" at bounding box center [765, 291] width 284 height 13
click at [704, 263] on div "Chat" at bounding box center [766, 263] width 252 height 32
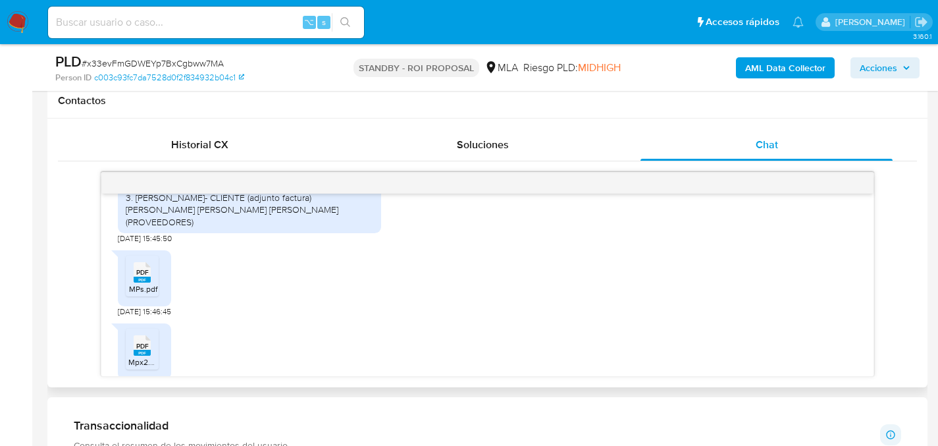
scroll to position [1518, 0]
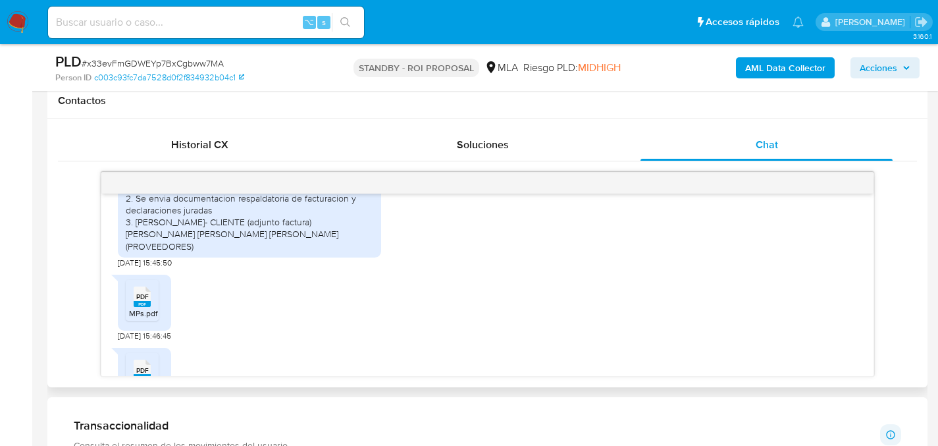
click at [430, 268] on div "1. Uso de actividad comercial, detalle y datos informados en constancia de CUIT…" at bounding box center [487, 212] width 739 height 112
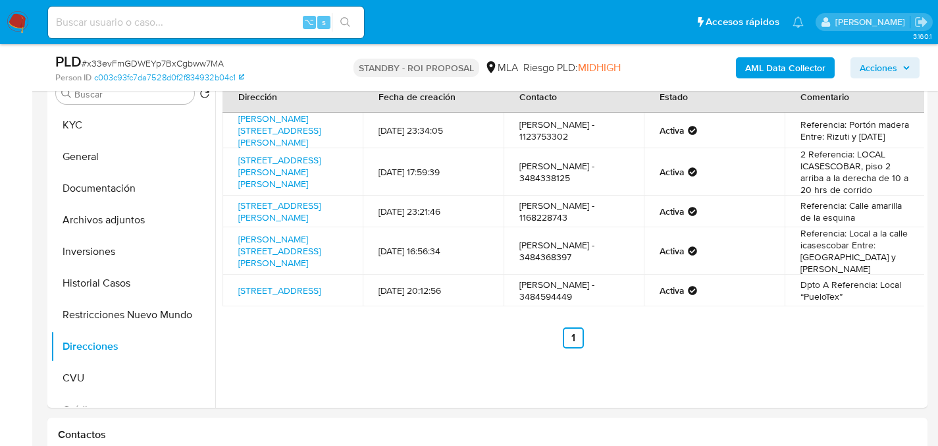
scroll to position [195, 0]
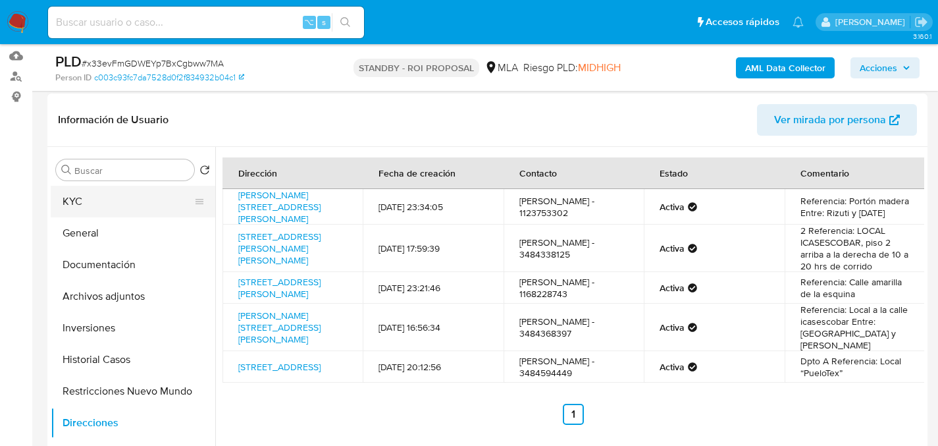
click at [71, 203] on button "KYC" at bounding box center [128, 202] width 154 height 32
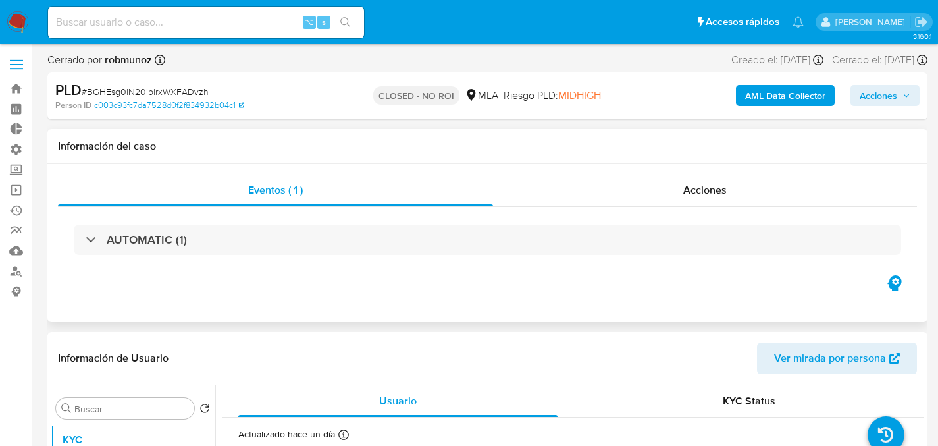
select select "10"
click at [752, 145] on h1 "Información del caso" at bounding box center [487, 146] width 859 height 13
click at [696, 183] on span "Acciones" at bounding box center [704, 189] width 43 height 15
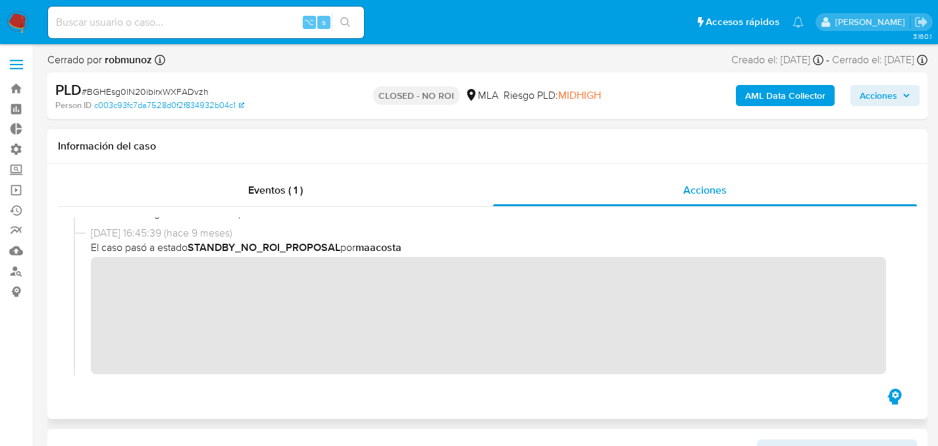
scroll to position [182, 0]
